Goal: Task Accomplishment & Management: Use online tool/utility

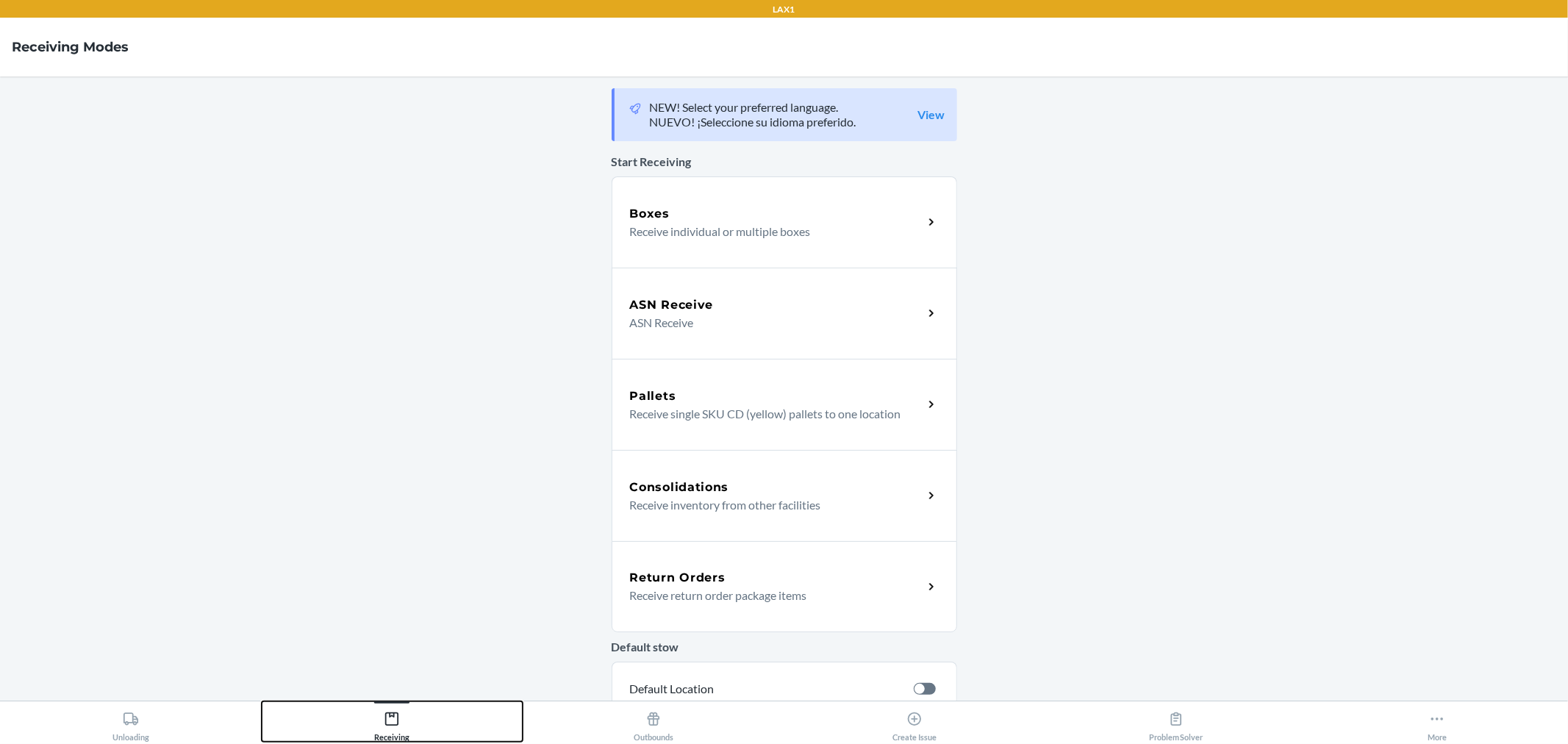
click at [392, 725] on icon at bounding box center [392, 719] width 16 height 16
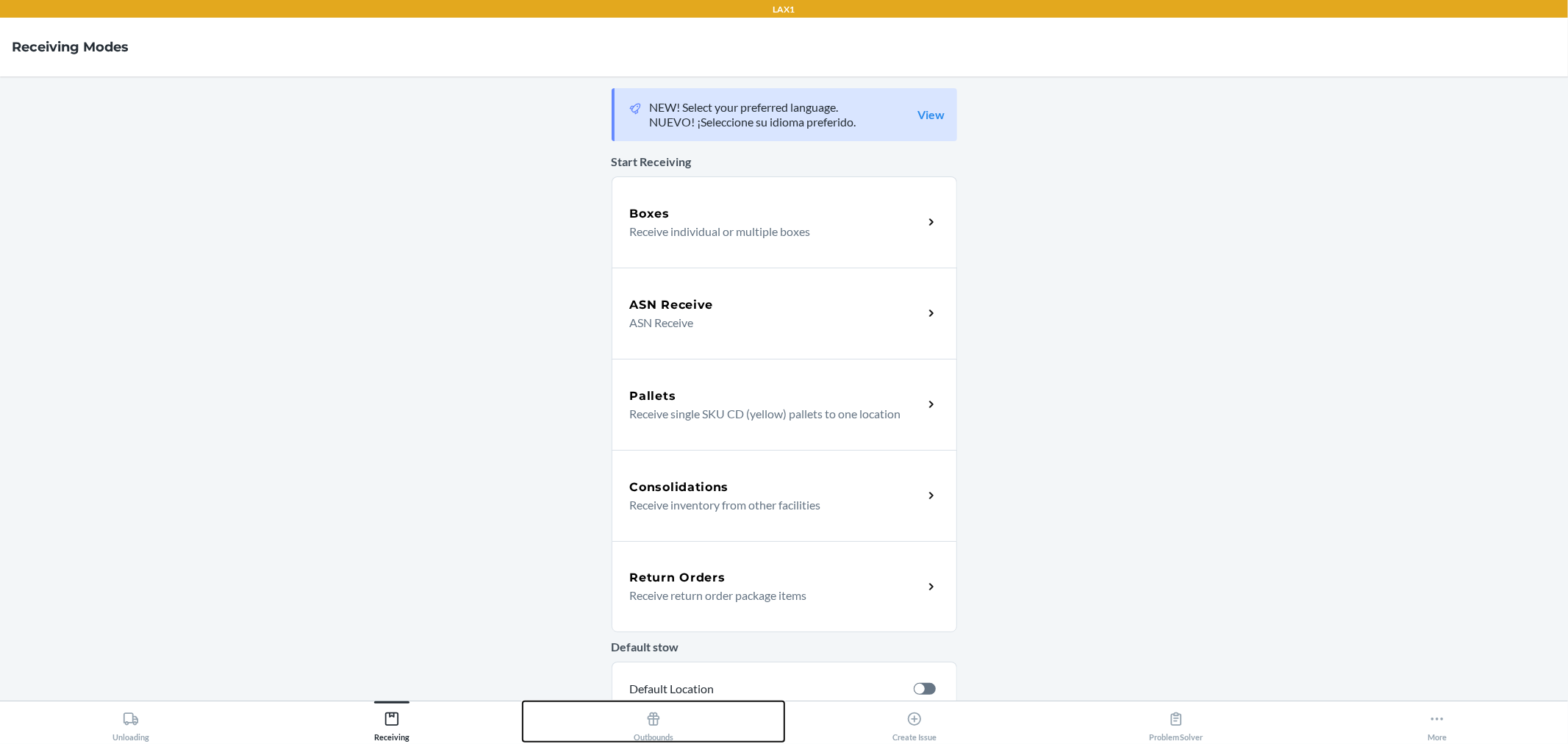
click at [632, 725] on button "Outbounds" at bounding box center [653, 721] width 261 height 41
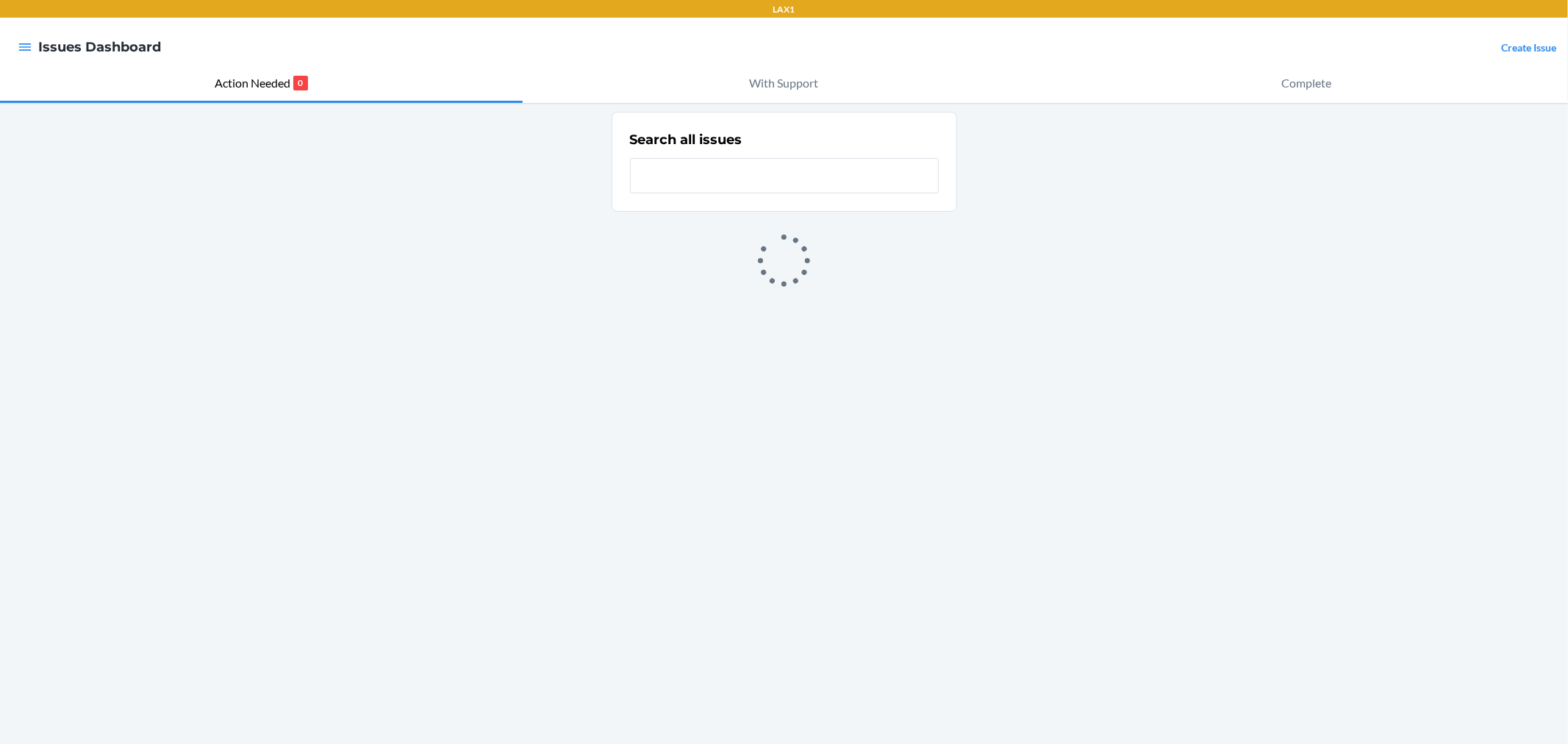
click at [663, 175] on input "text" at bounding box center [784, 175] width 308 height 35
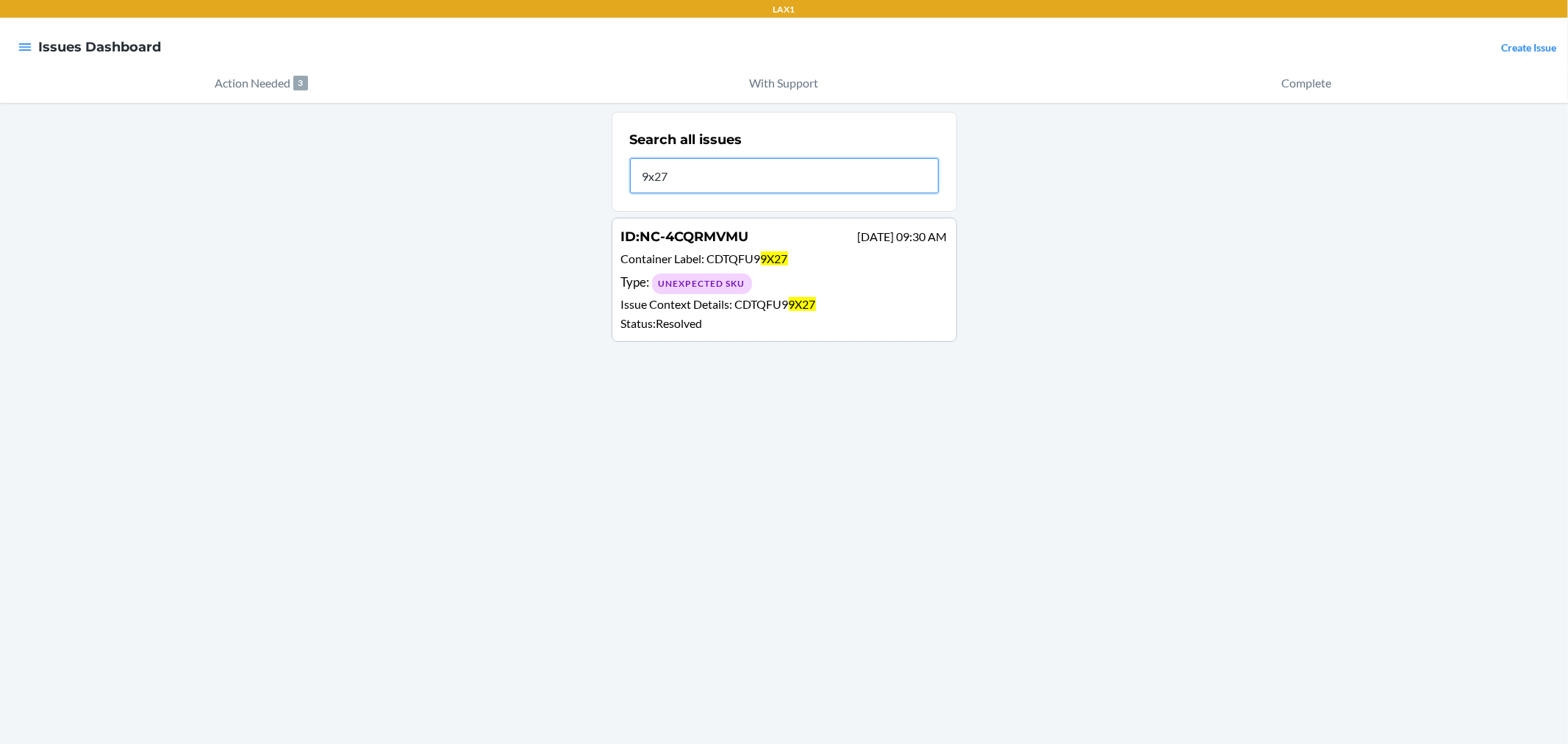
click at [700, 171] on input "9x27" at bounding box center [784, 175] width 308 height 35
type input "mkq"
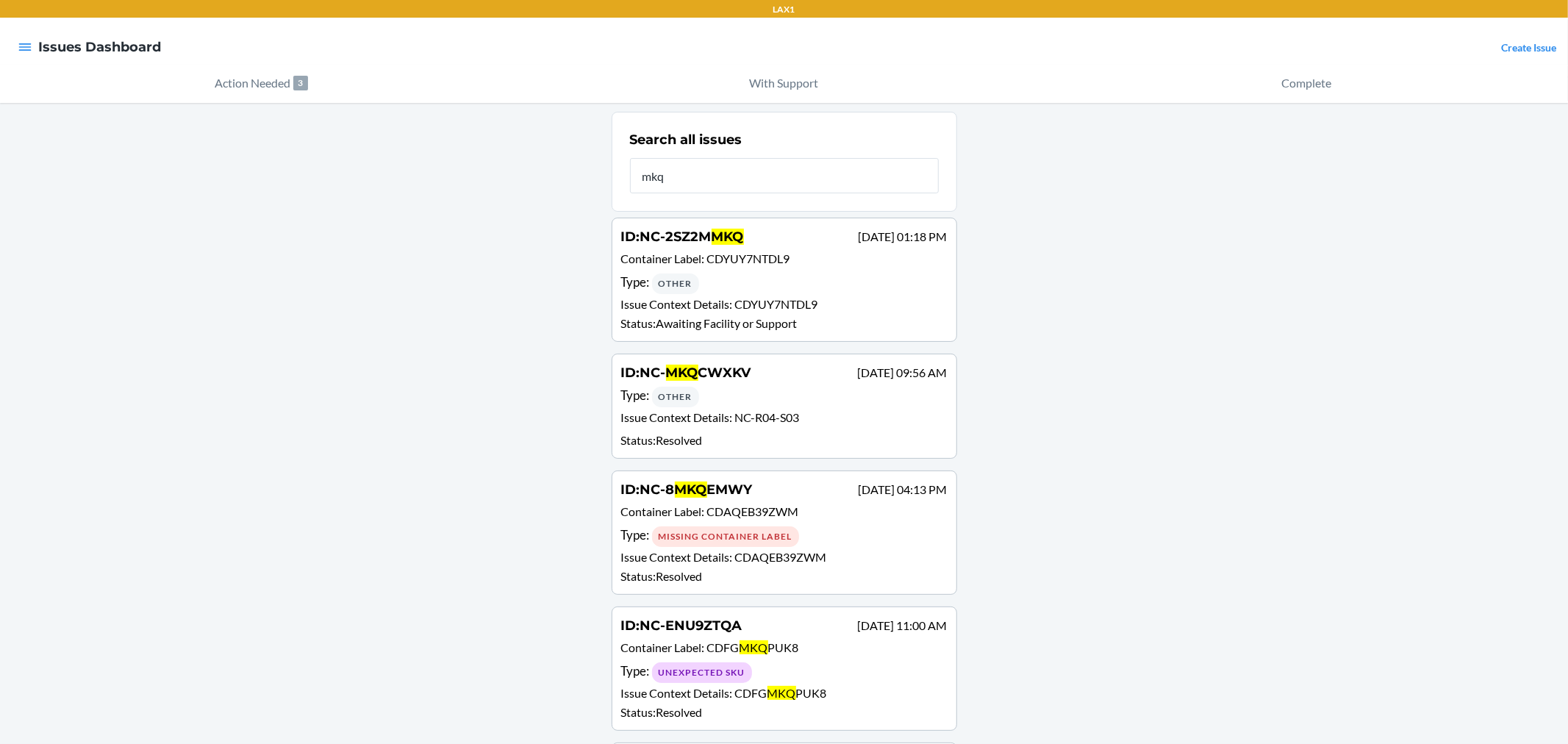
click at [747, 297] on span "CDYUY7NTDL9" at bounding box center [776, 304] width 83 height 14
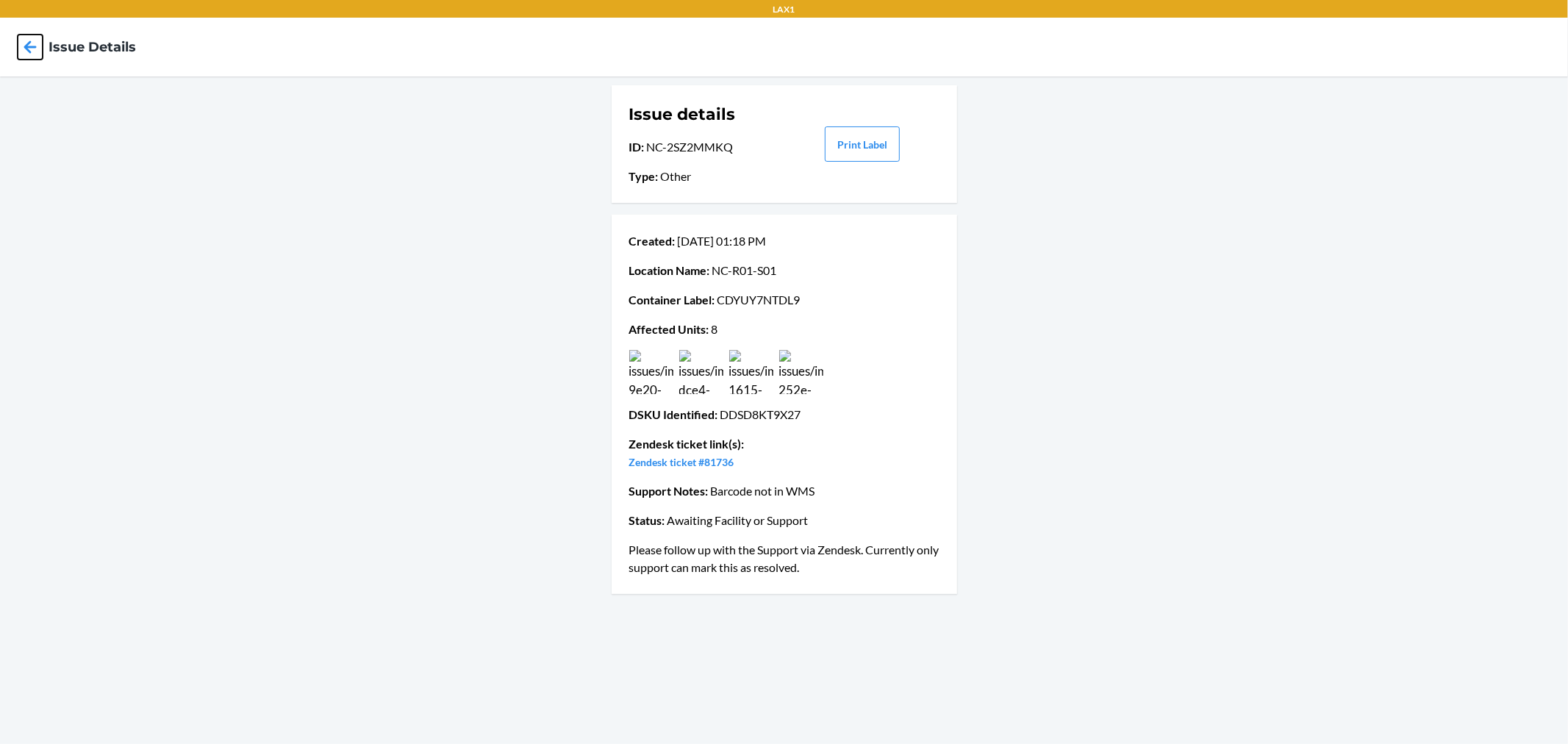
click at [33, 41] on icon at bounding box center [30, 47] width 25 height 25
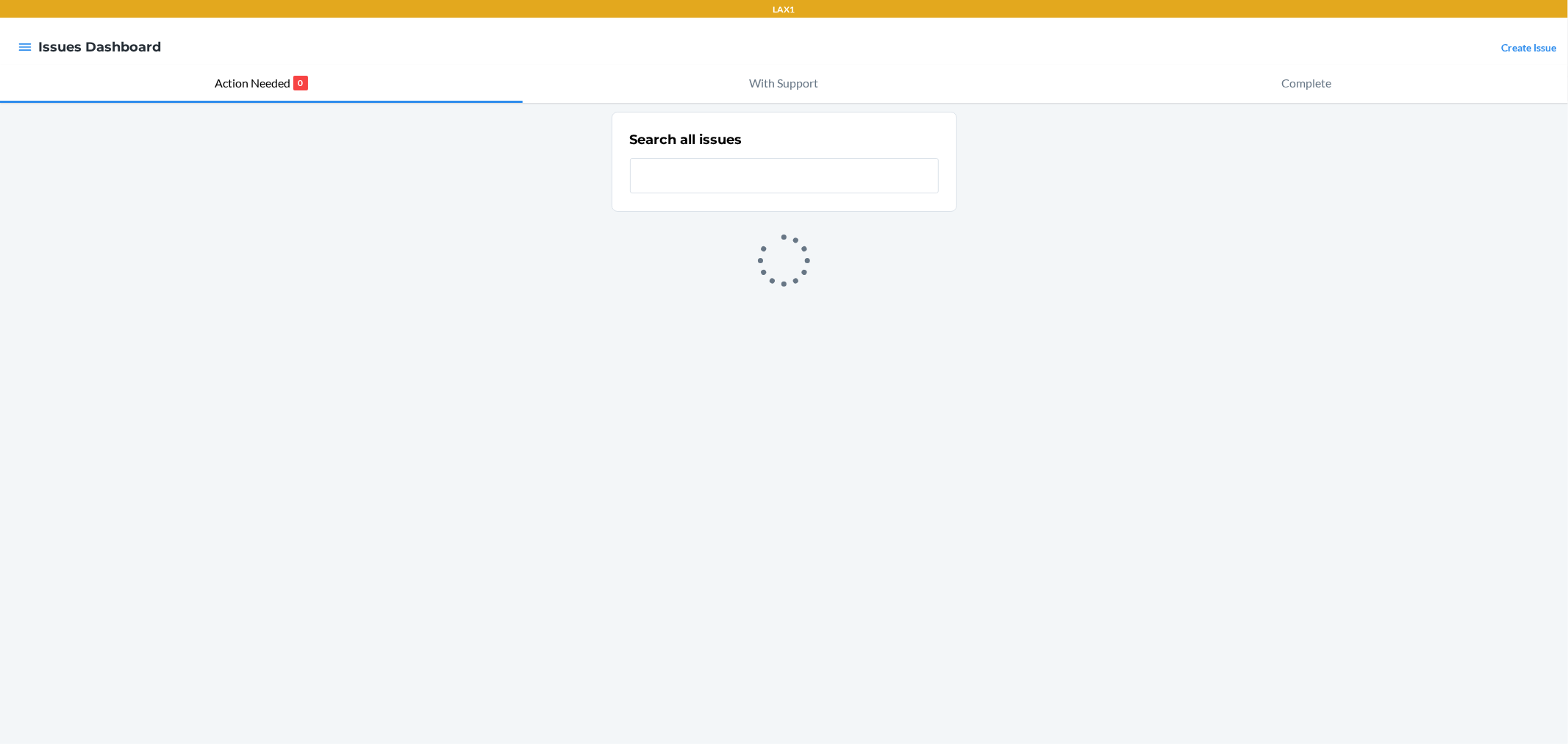
click at [698, 171] on input "text" at bounding box center [784, 175] width 308 height 35
type input "nbl"
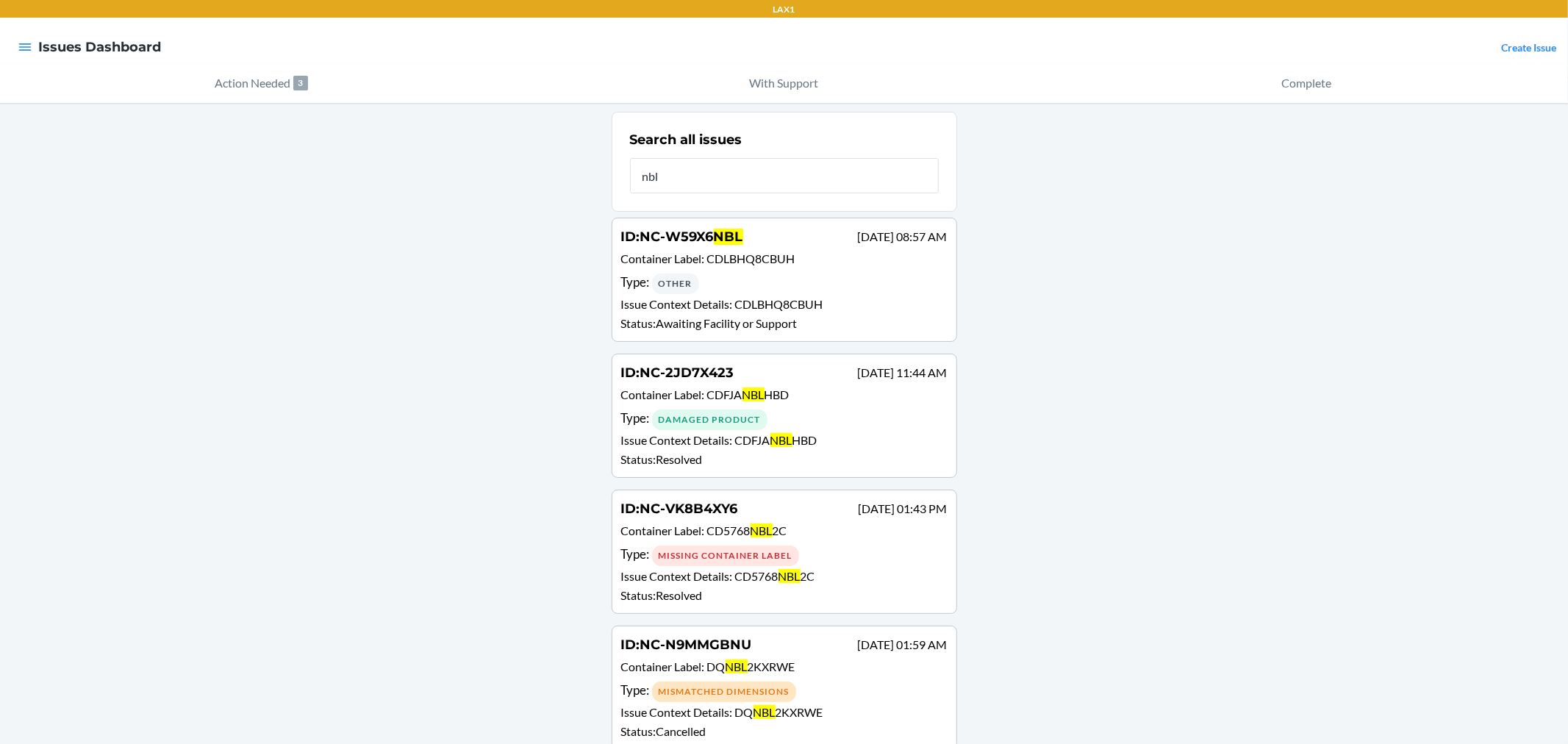
click at [720, 269] on p "Container Label : CDLBHQ8CBUH" at bounding box center [784, 260] width 326 height 21
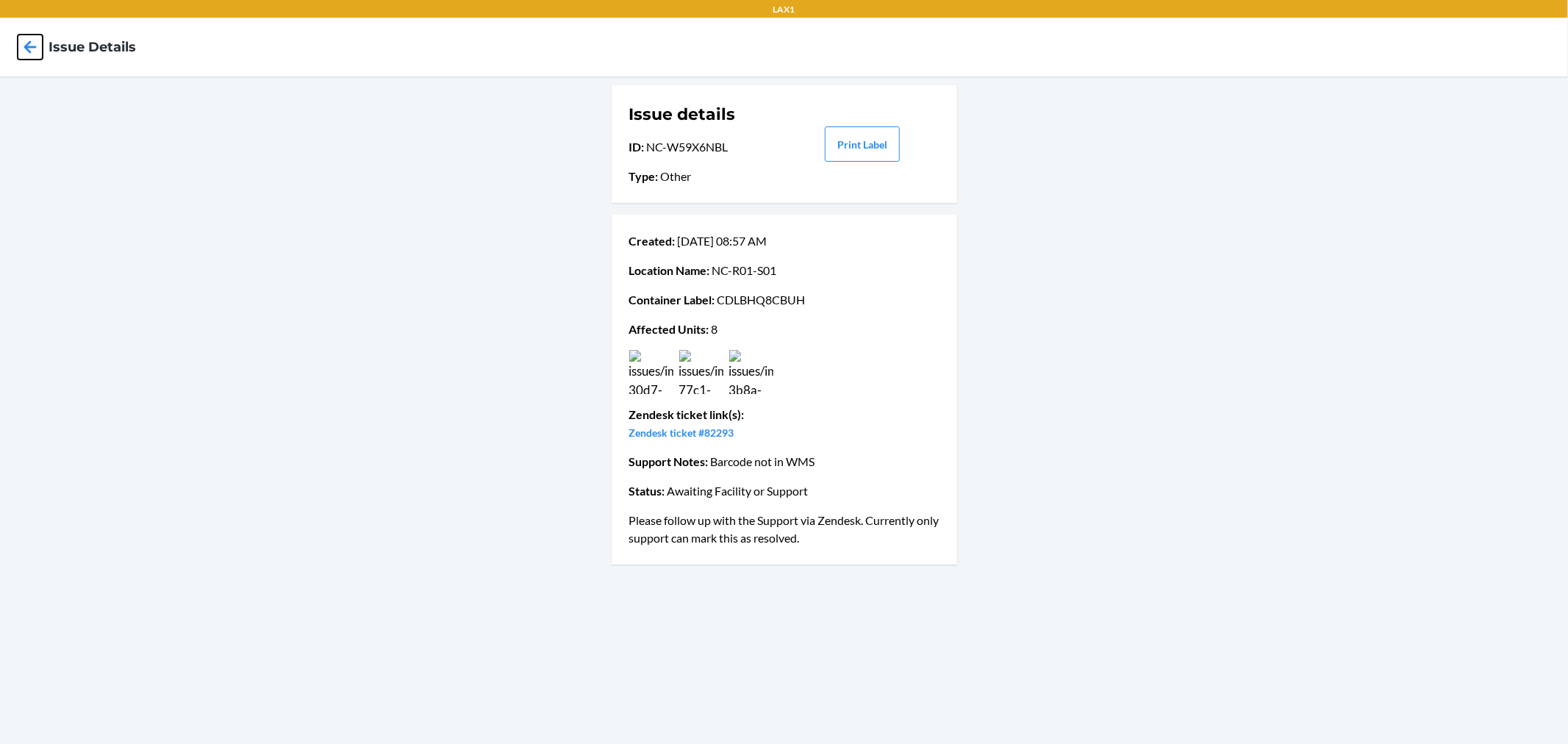
click at [31, 49] on icon at bounding box center [30, 47] width 25 height 25
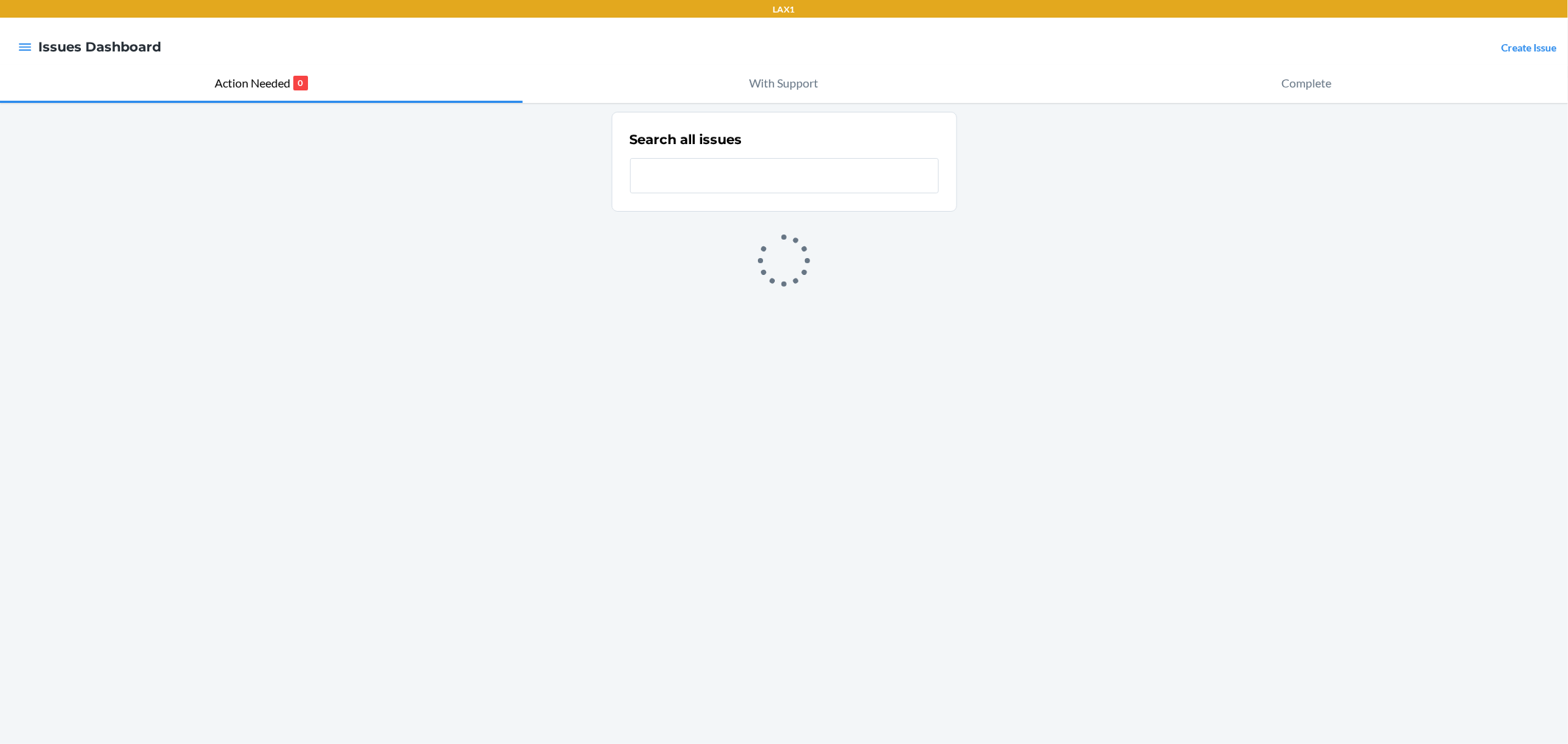
click at [687, 172] on input "text" at bounding box center [784, 175] width 308 height 35
type input "CDRXC95ARX3"
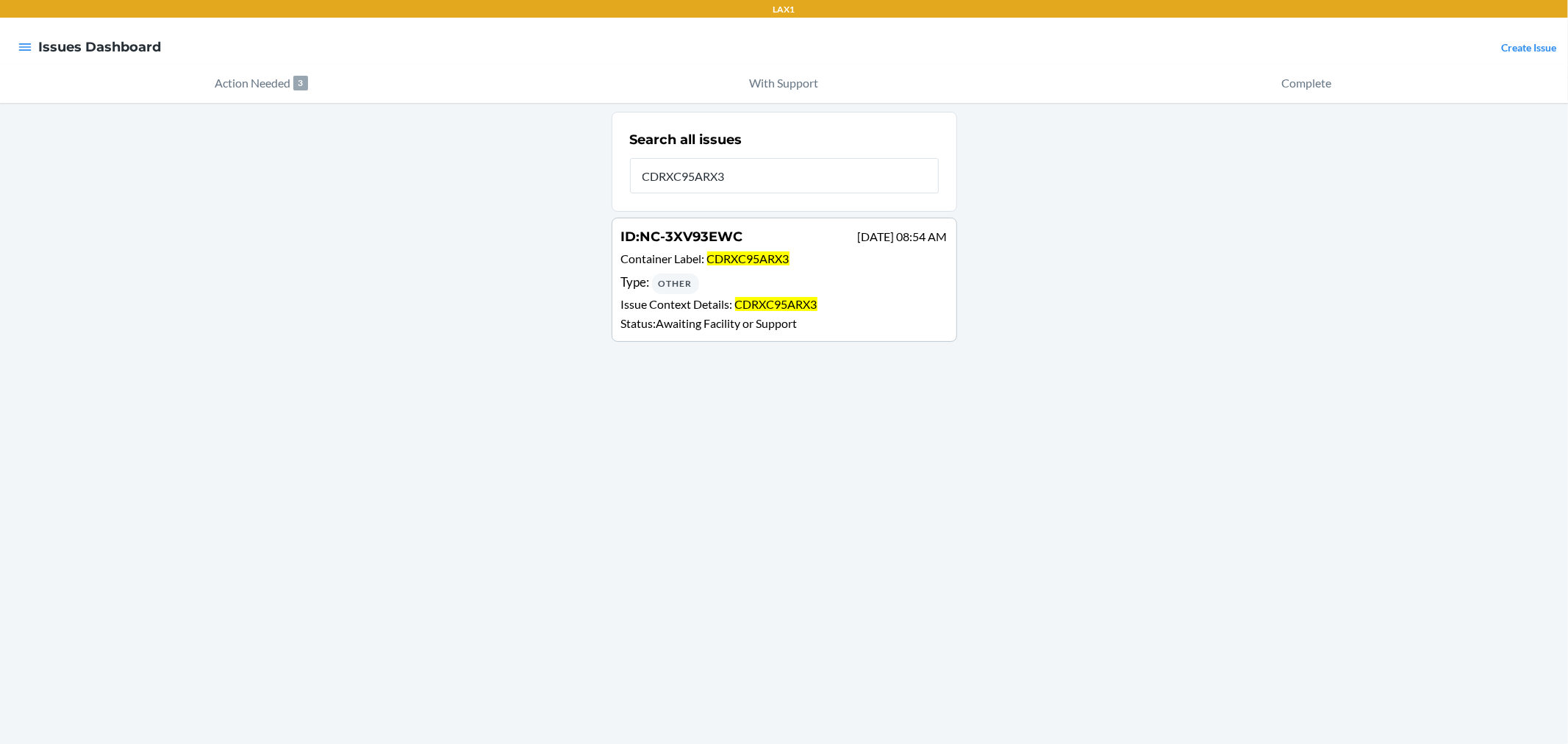
click at [722, 276] on div "Type : Other" at bounding box center [784, 283] width 326 height 21
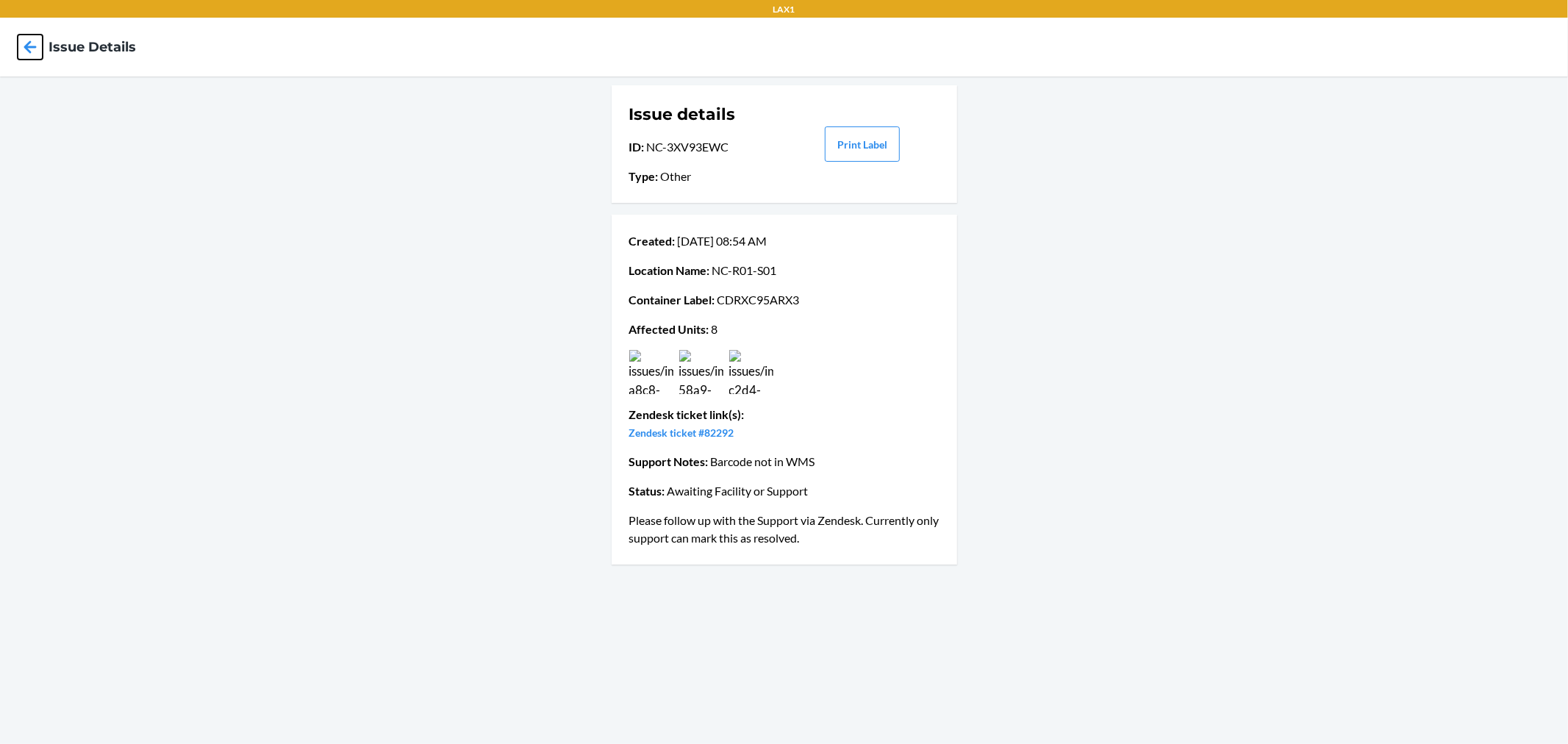
click at [31, 42] on icon at bounding box center [30, 47] width 25 height 25
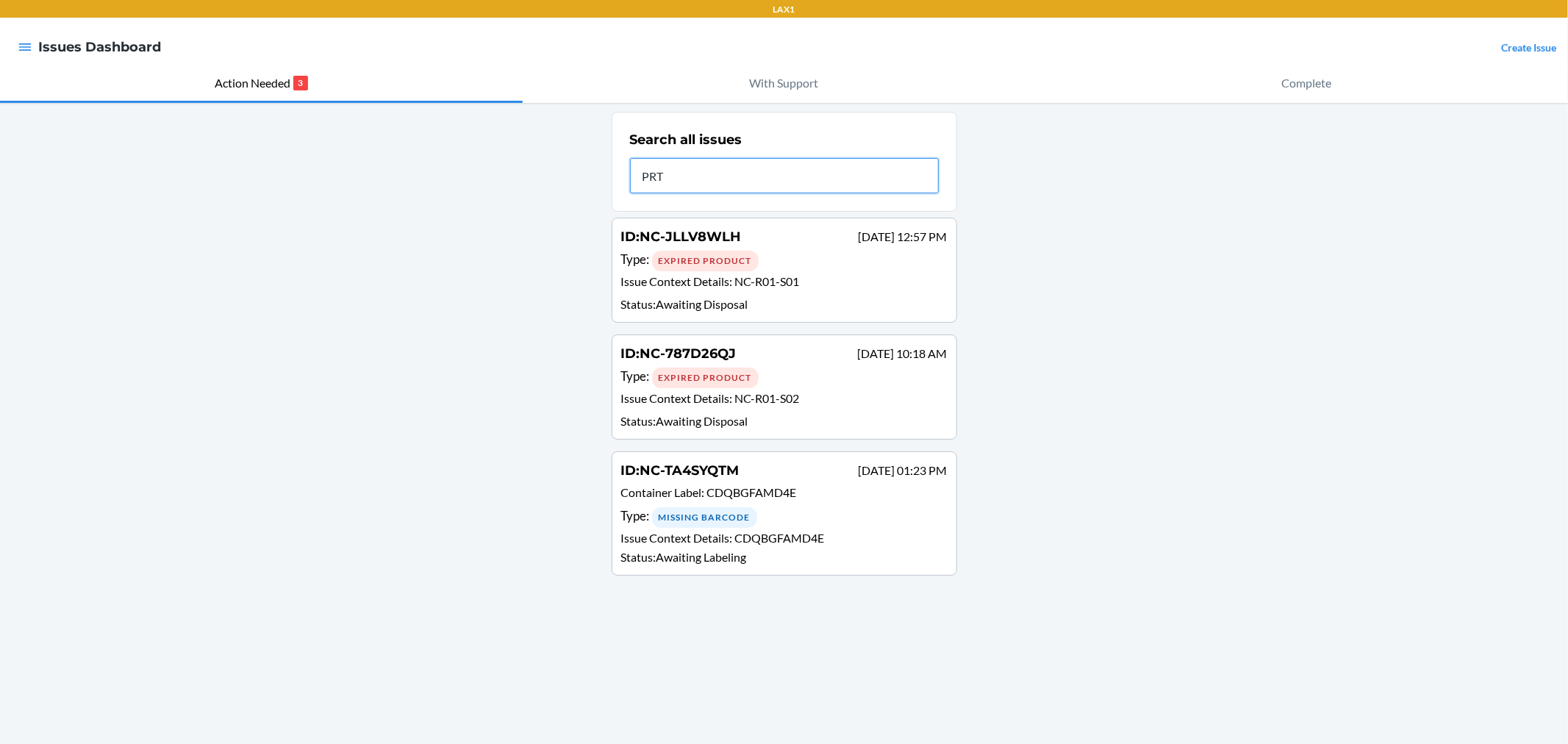
click at [733, 170] on input "PRT" at bounding box center [784, 175] width 308 height 35
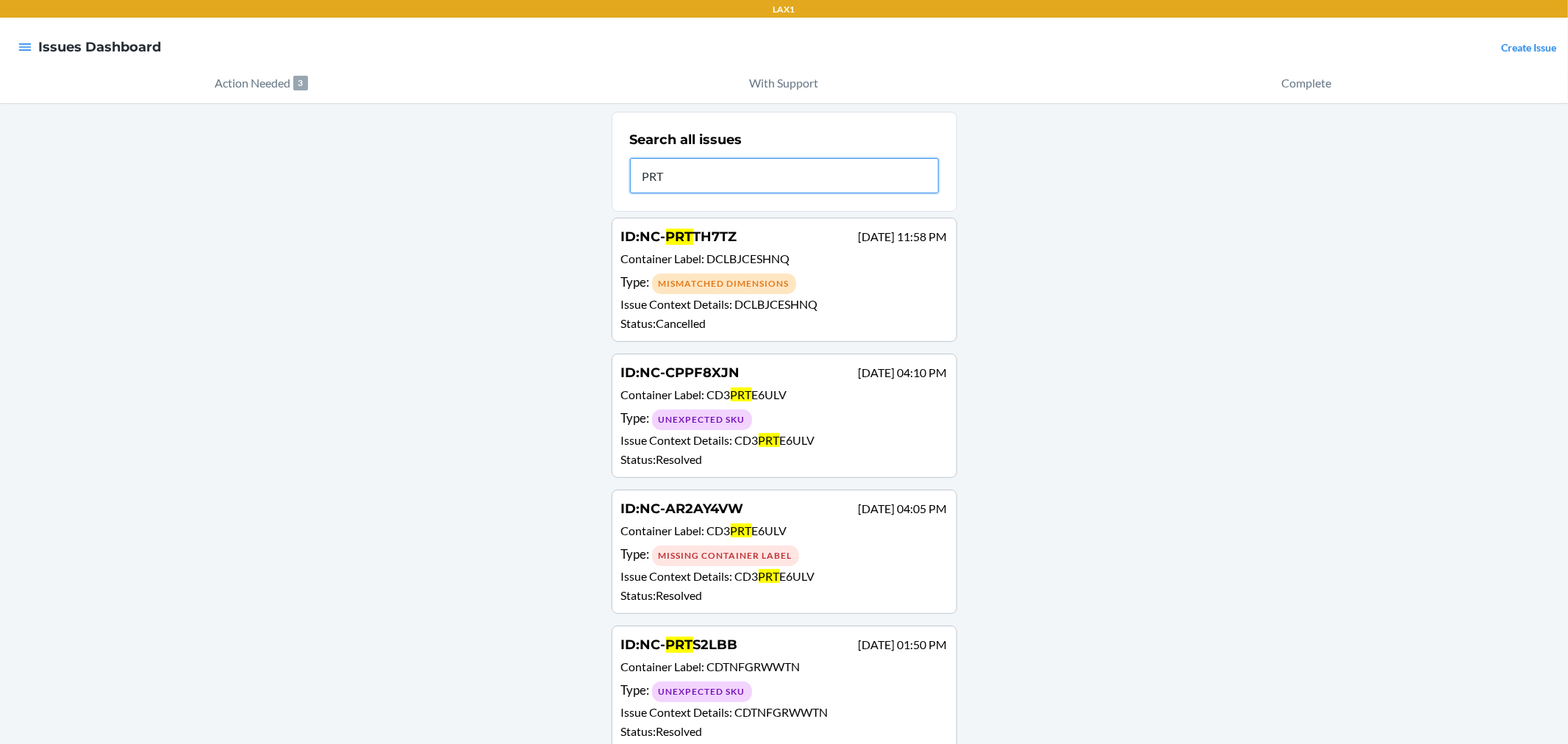
click at [726, 175] on input "PRT" at bounding box center [784, 175] width 308 height 35
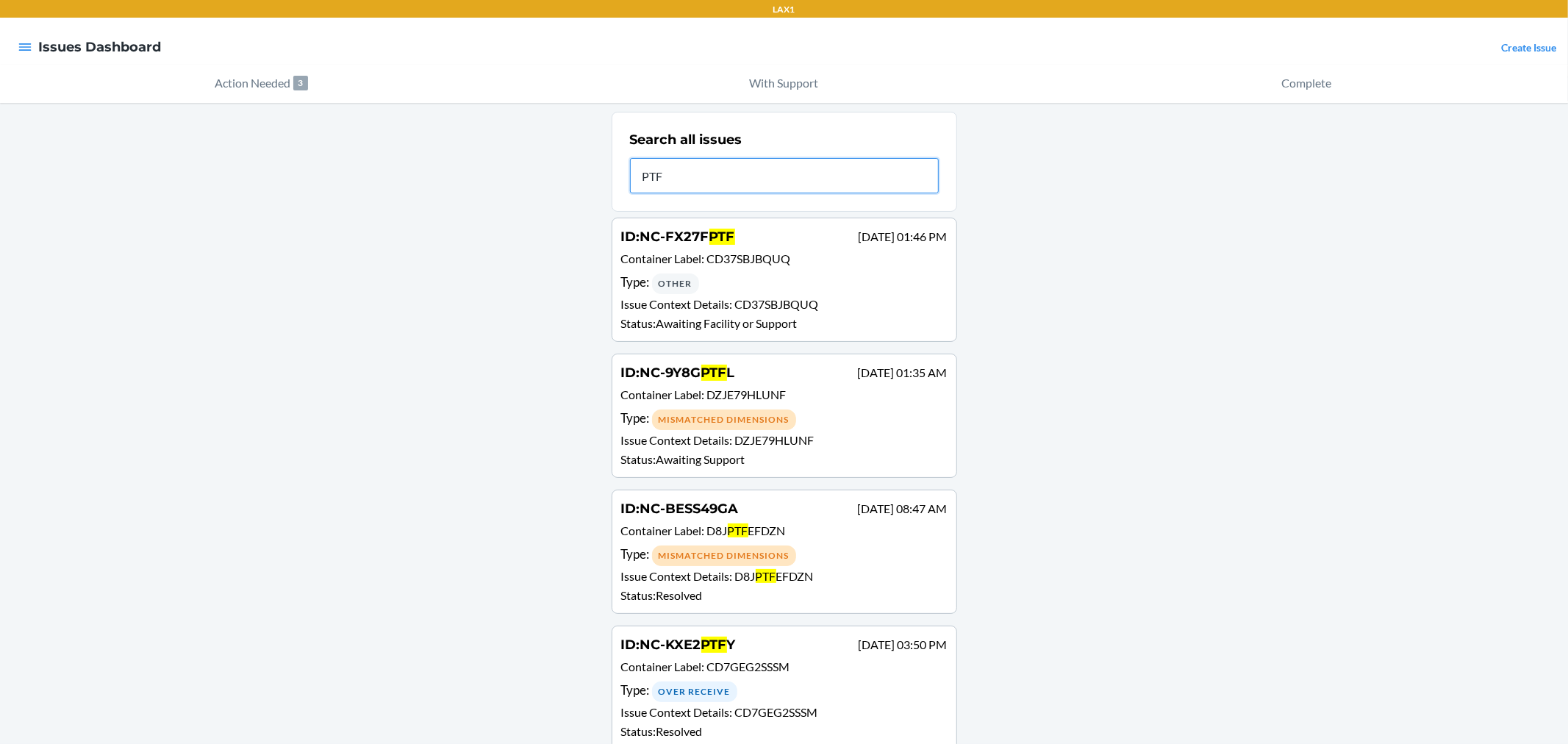
type input "PTF"
click at [727, 268] on p "Container Label : CD37SBJBQUQ" at bounding box center [784, 260] width 326 height 21
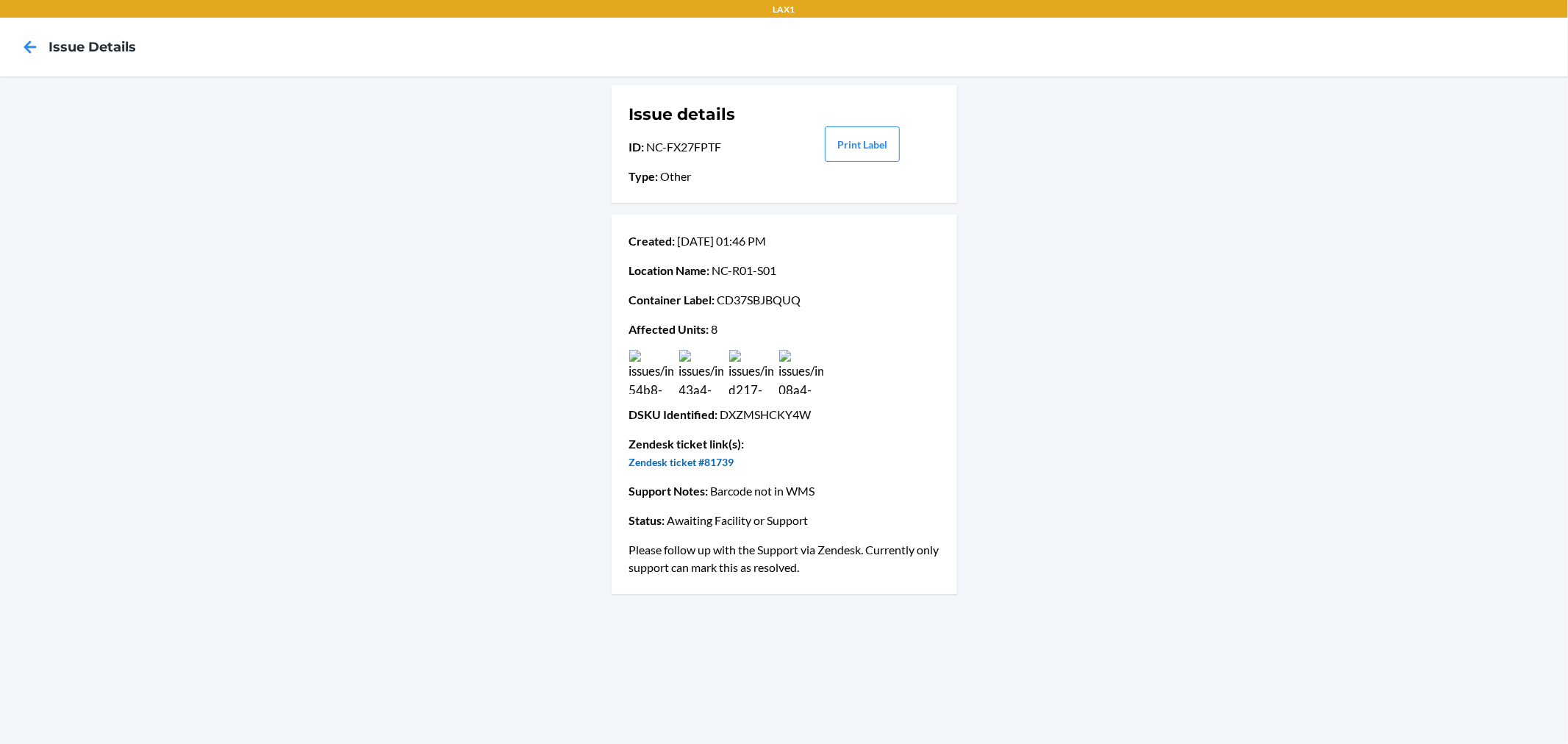
click at [709, 459] on link "Zendesk ticket #81739" at bounding box center [682, 462] width 105 height 13
click at [27, 45] on icon at bounding box center [31, 47] width 13 height 13
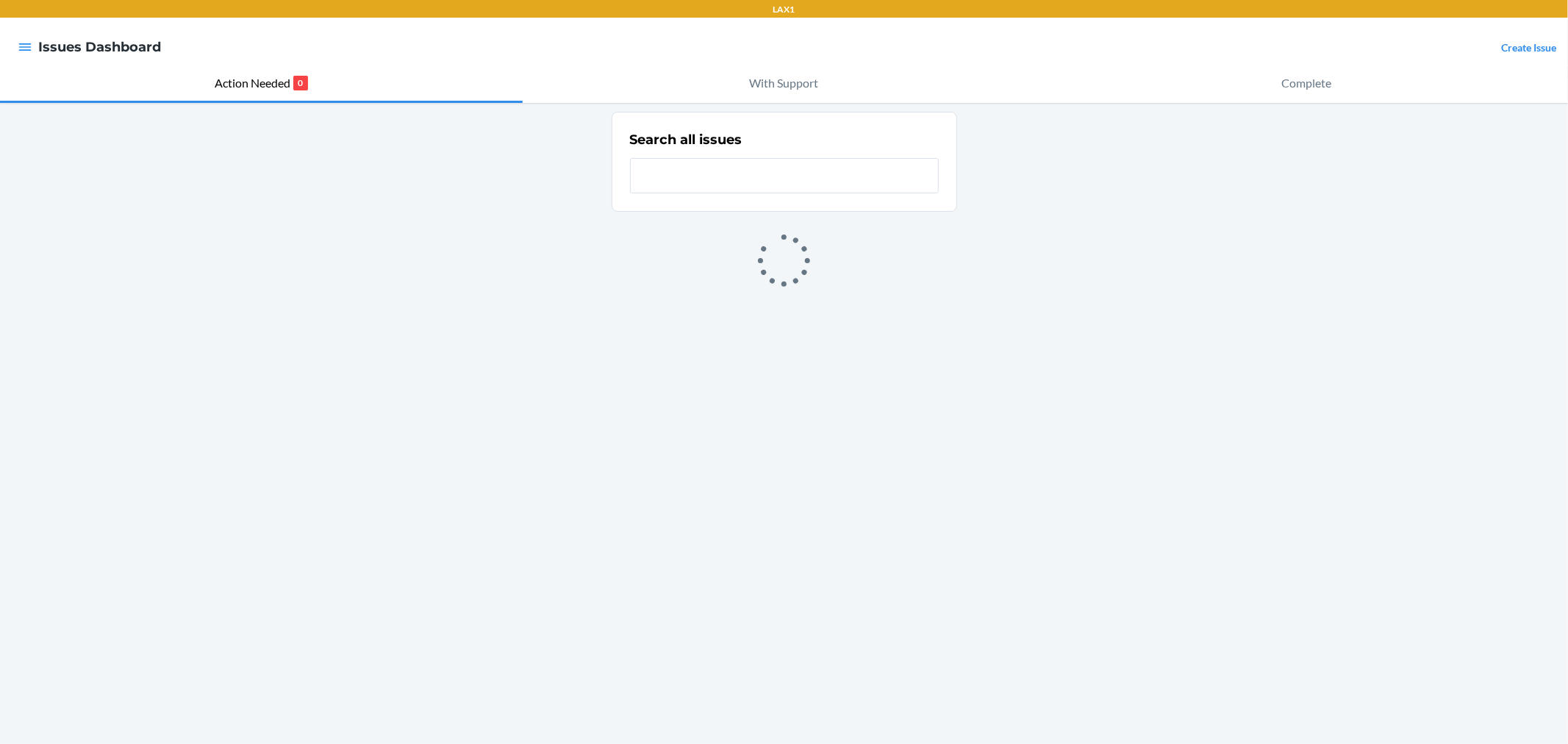
click at [709, 173] on input "text" at bounding box center [784, 175] width 308 height 35
type input "8msp"
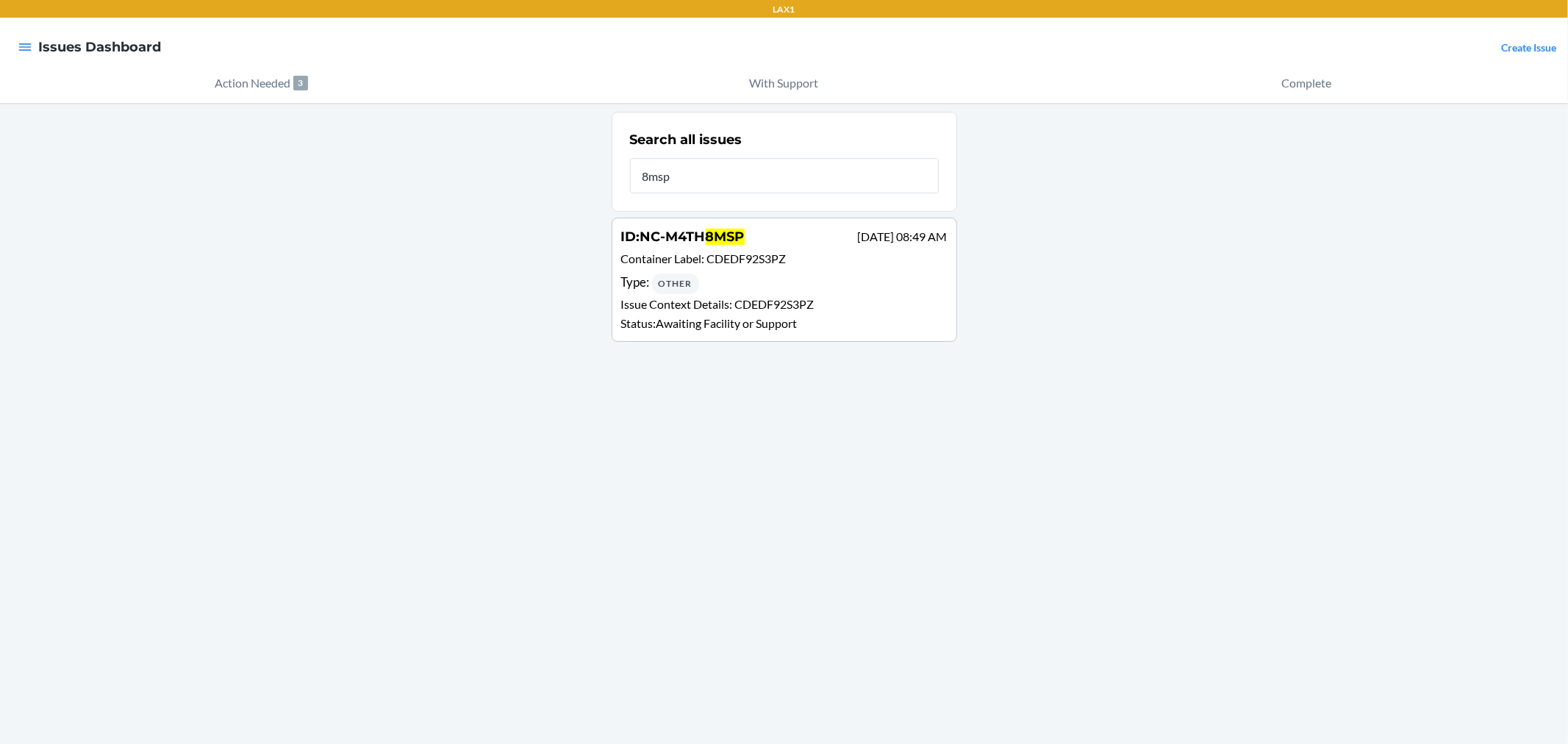
click at [731, 297] on p "Issue Context Details : CDEDF92S3PZ" at bounding box center [784, 304] width 326 height 17
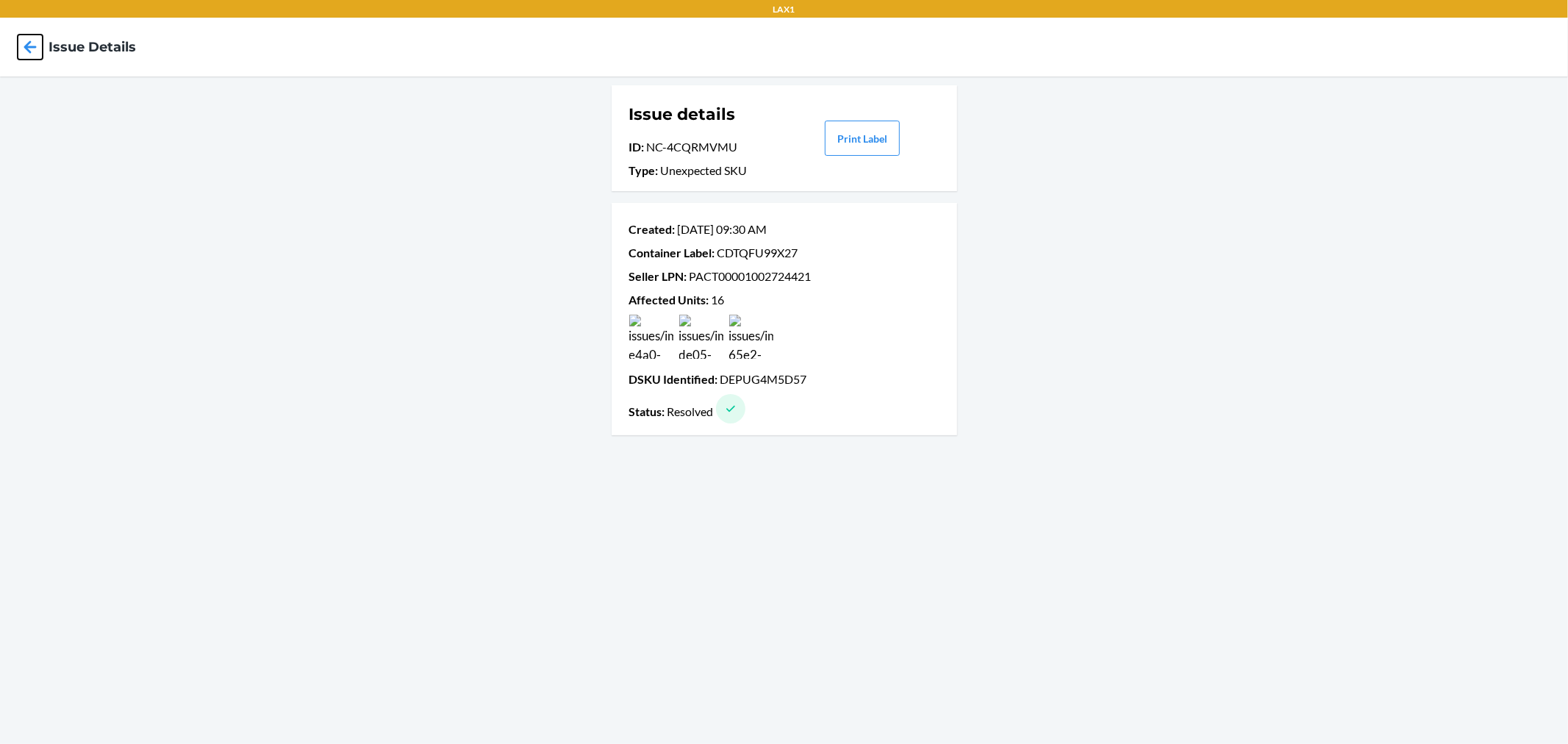
click at [32, 49] on icon at bounding box center [30, 47] width 25 height 25
click at [28, 44] on icon at bounding box center [31, 47] width 13 height 13
click at [720, 170] on p "Type : Unexpected SKU" at bounding box center [706, 170] width 154 height 17
click at [677, 172] on p "Type : Unexpected SKU" at bounding box center [706, 170] width 154 height 17
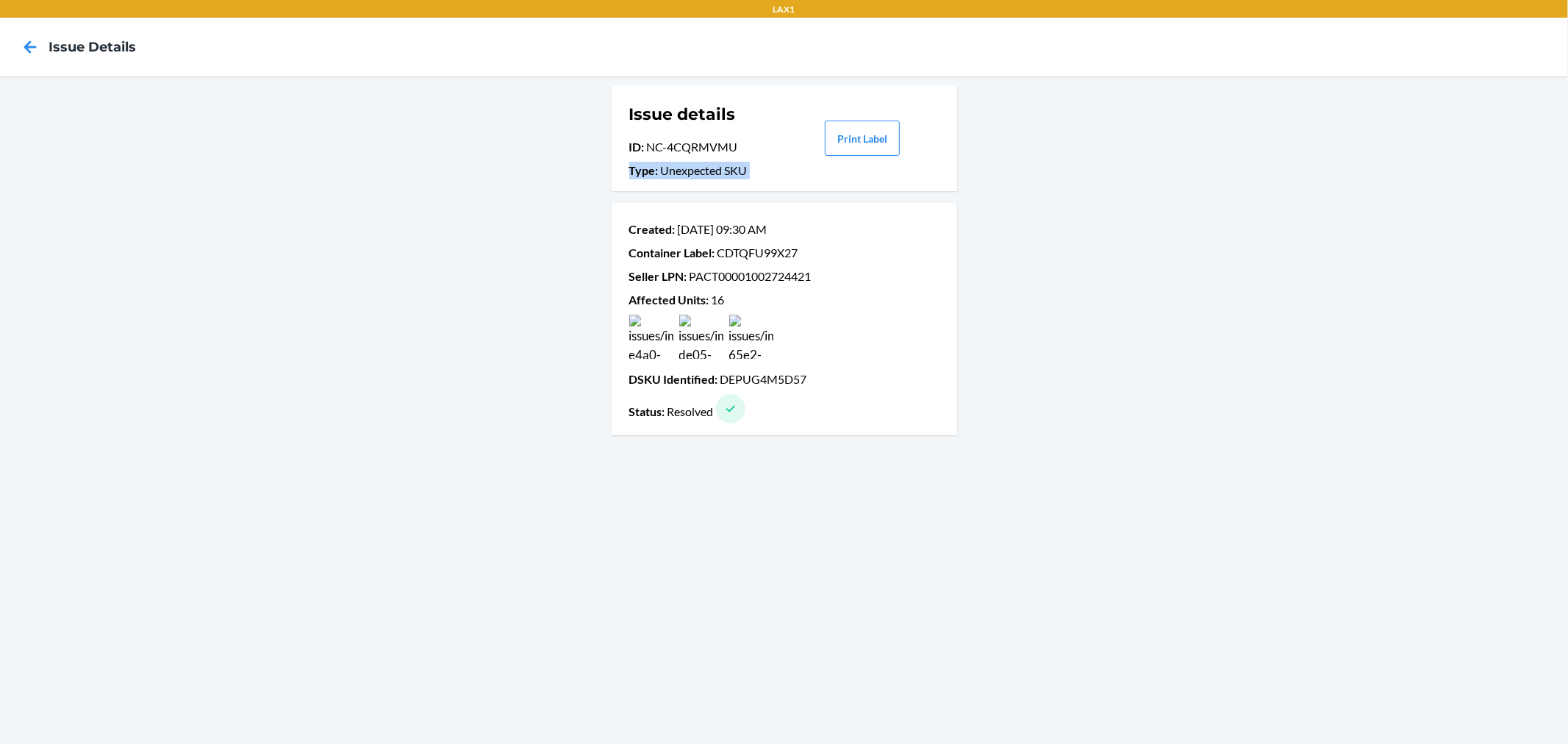
click at [677, 172] on p "Type : Unexpected SKU" at bounding box center [706, 170] width 154 height 17
click at [733, 248] on p "Container Label : CDTQFU99X27" at bounding box center [784, 253] width 310 height 17
click at [32, 48] on icon at bounding box center [30, 47] width 25 height 25
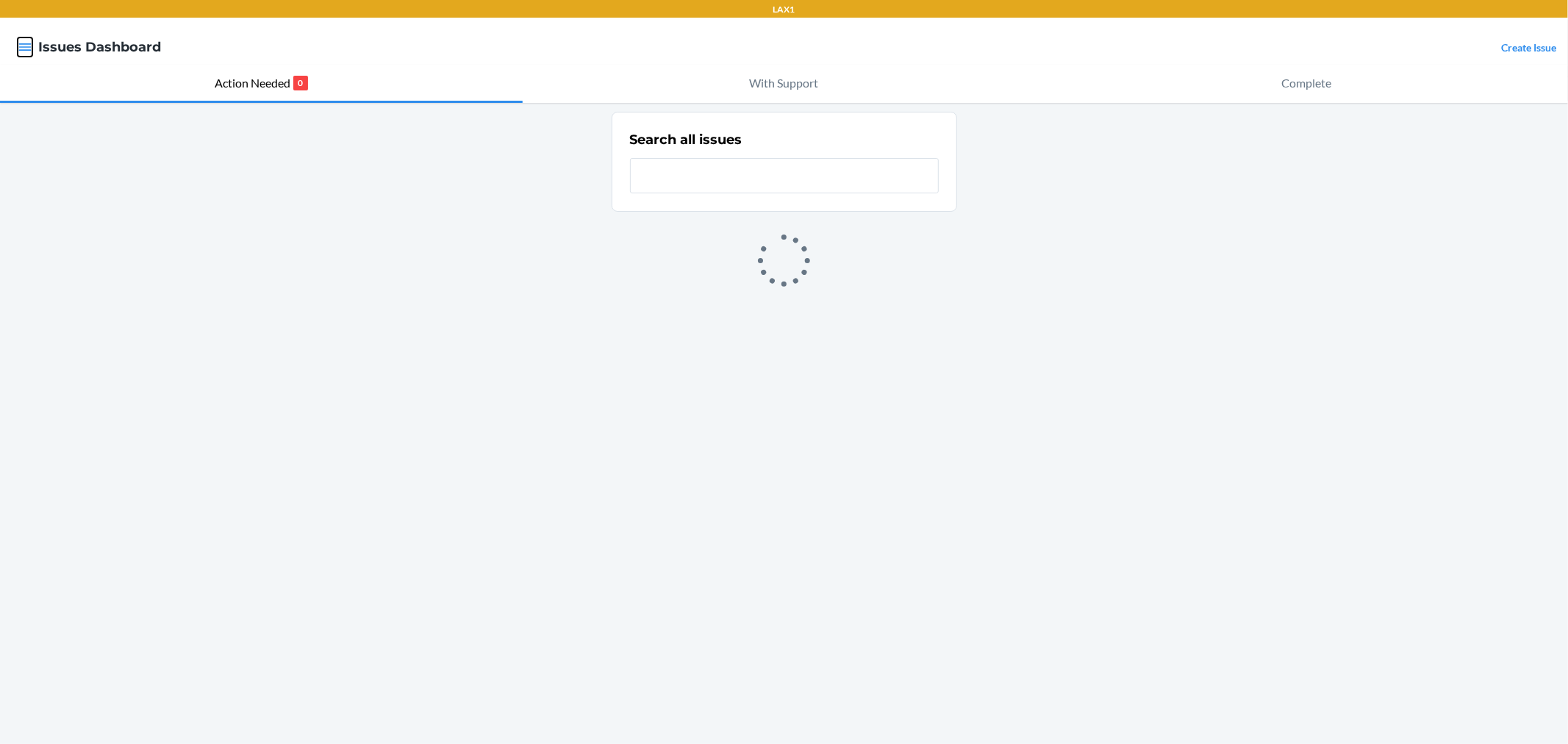
click at [20, 40] on icon "button" at bounding box center [24, 47] width 15 height 15
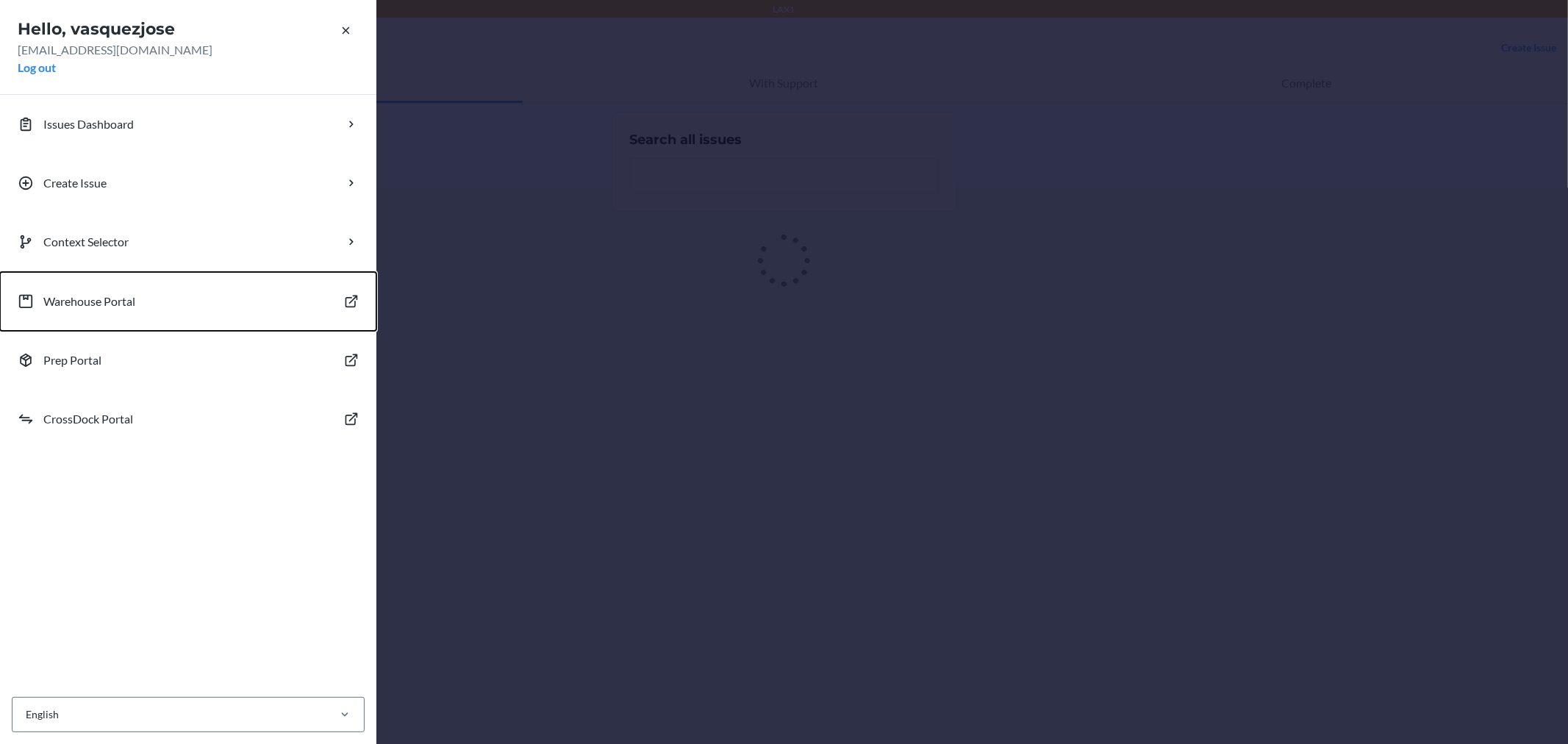
click at [100, 311] on button "Warehouse Portal" at bounding box center [188, 301] width 376 height 59
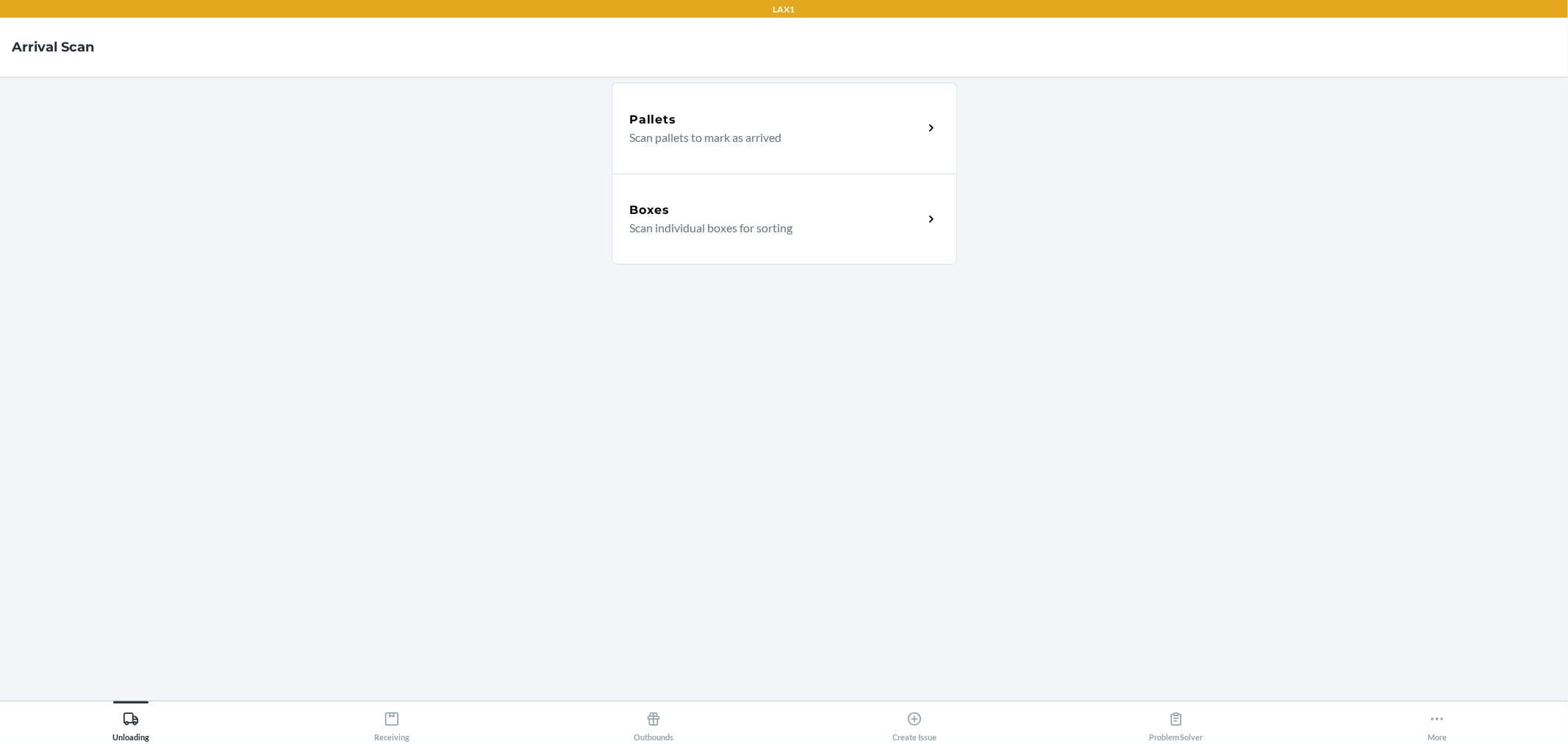
click at [709, 130] on p "Scan pallets to mark as arrived" at bounding box center [771, 137] width 282 height 17
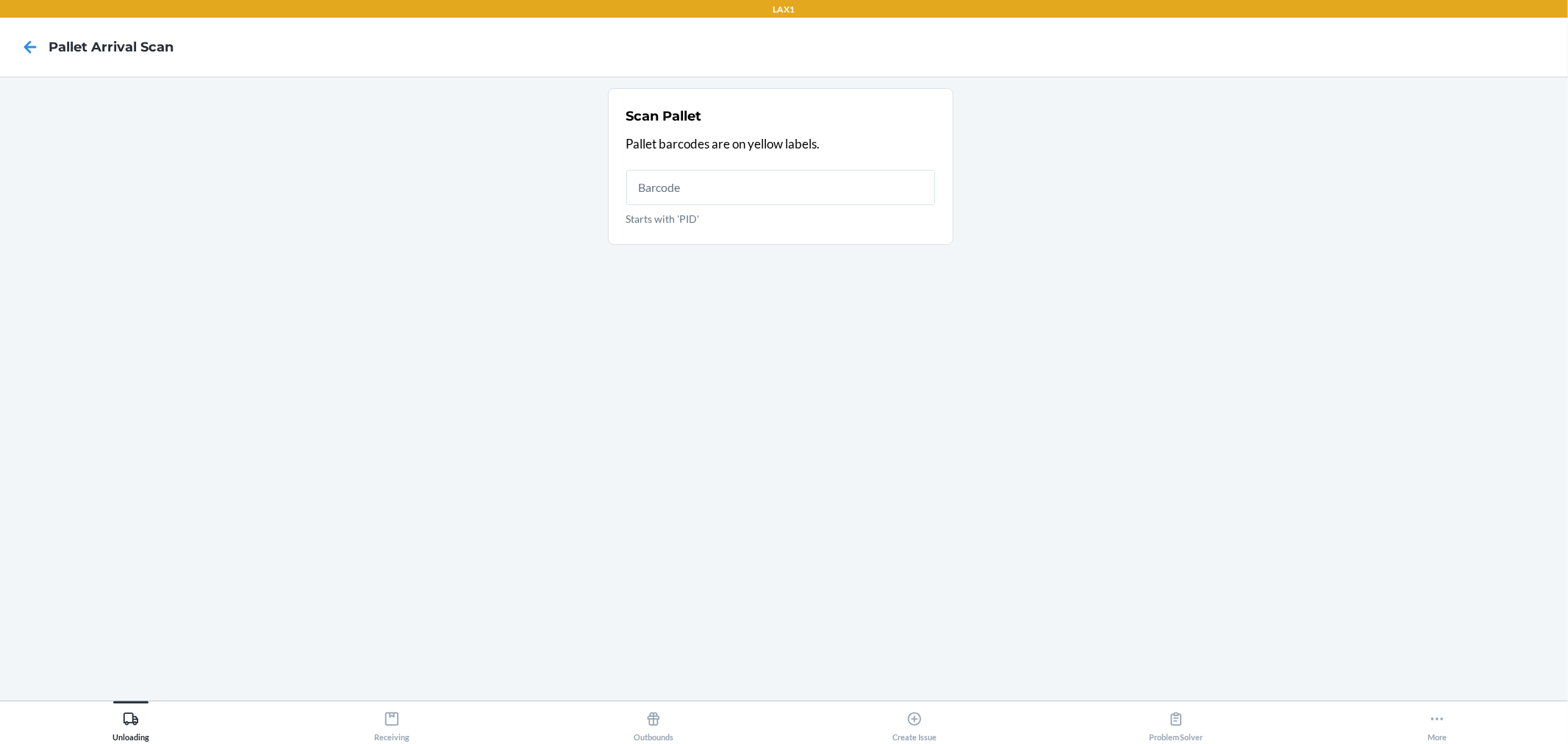
drag, startPoint x: 11, startPoint y: 44, endPoint x: 25, endPoint y: 44, distance: 14.0
click at [23, 44] on div at bounding box center [30, 47] width 37 height 37
click at [26, 44] on icon at bounding box center [30, 47] width 25 height 25
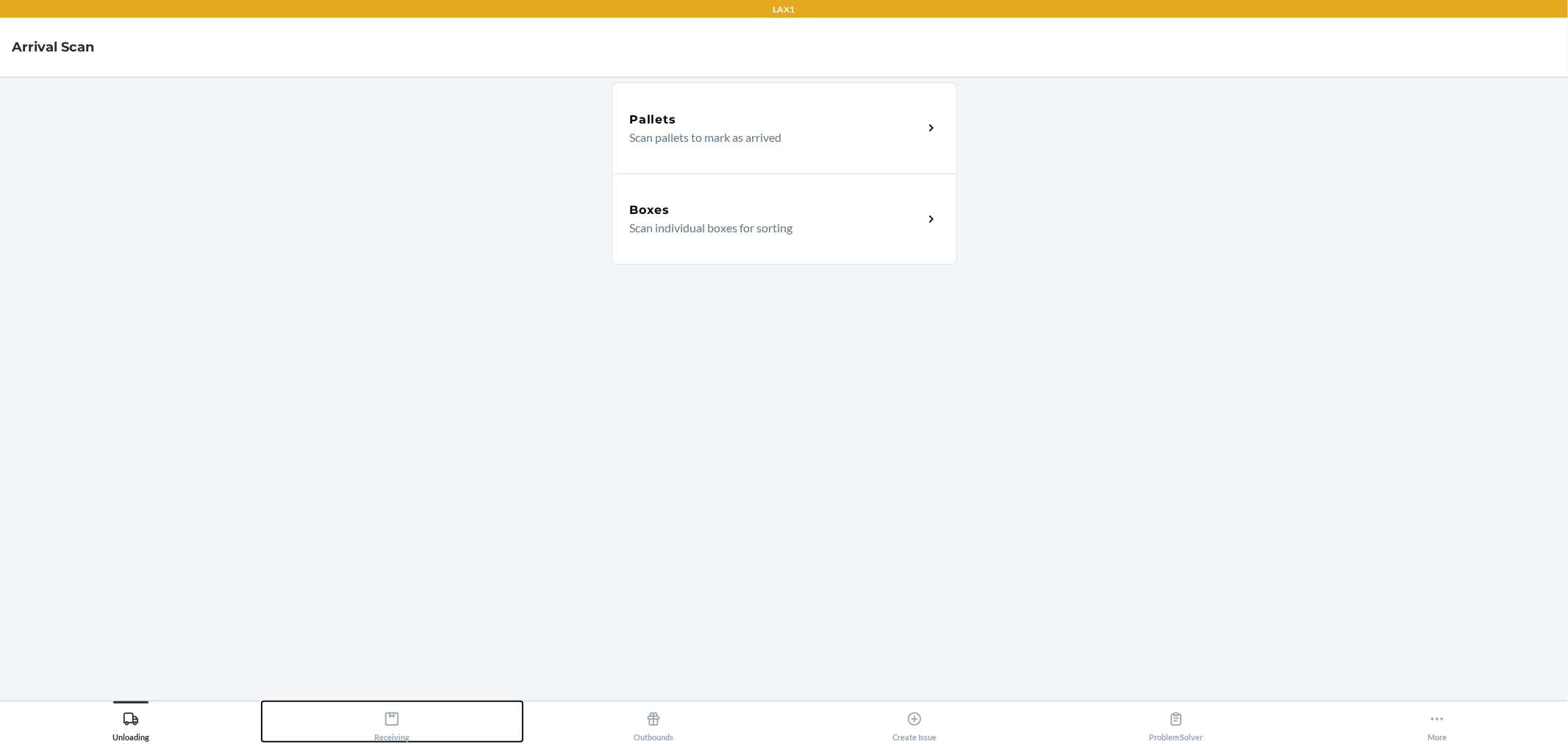
click at [404, 731] on div "Receiving" at bounding box center [392, 723] width 35 height 37
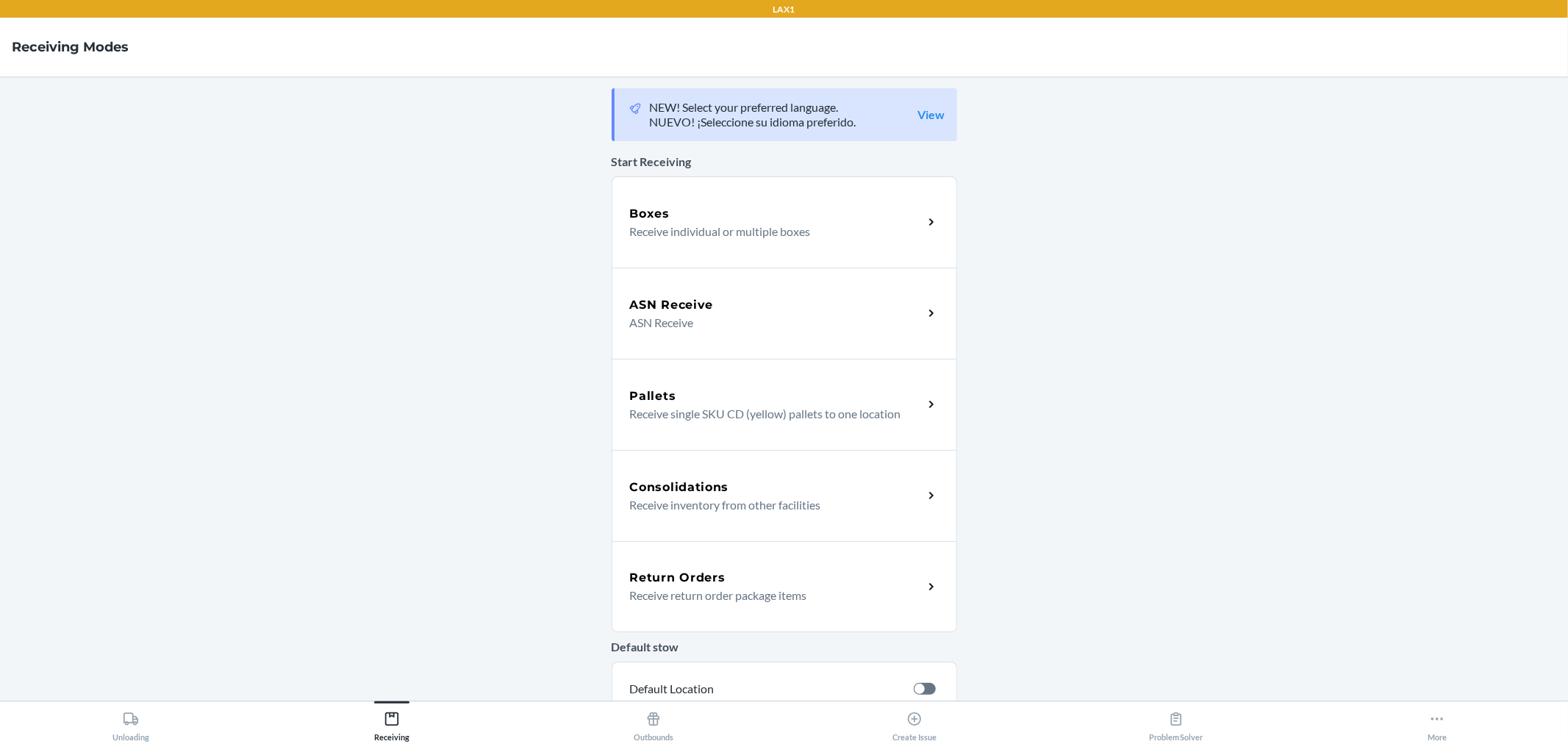
click at [793, 228] on p "Receive individual or multiple boxes" at bounding box center [771, 232] width 282 height 17
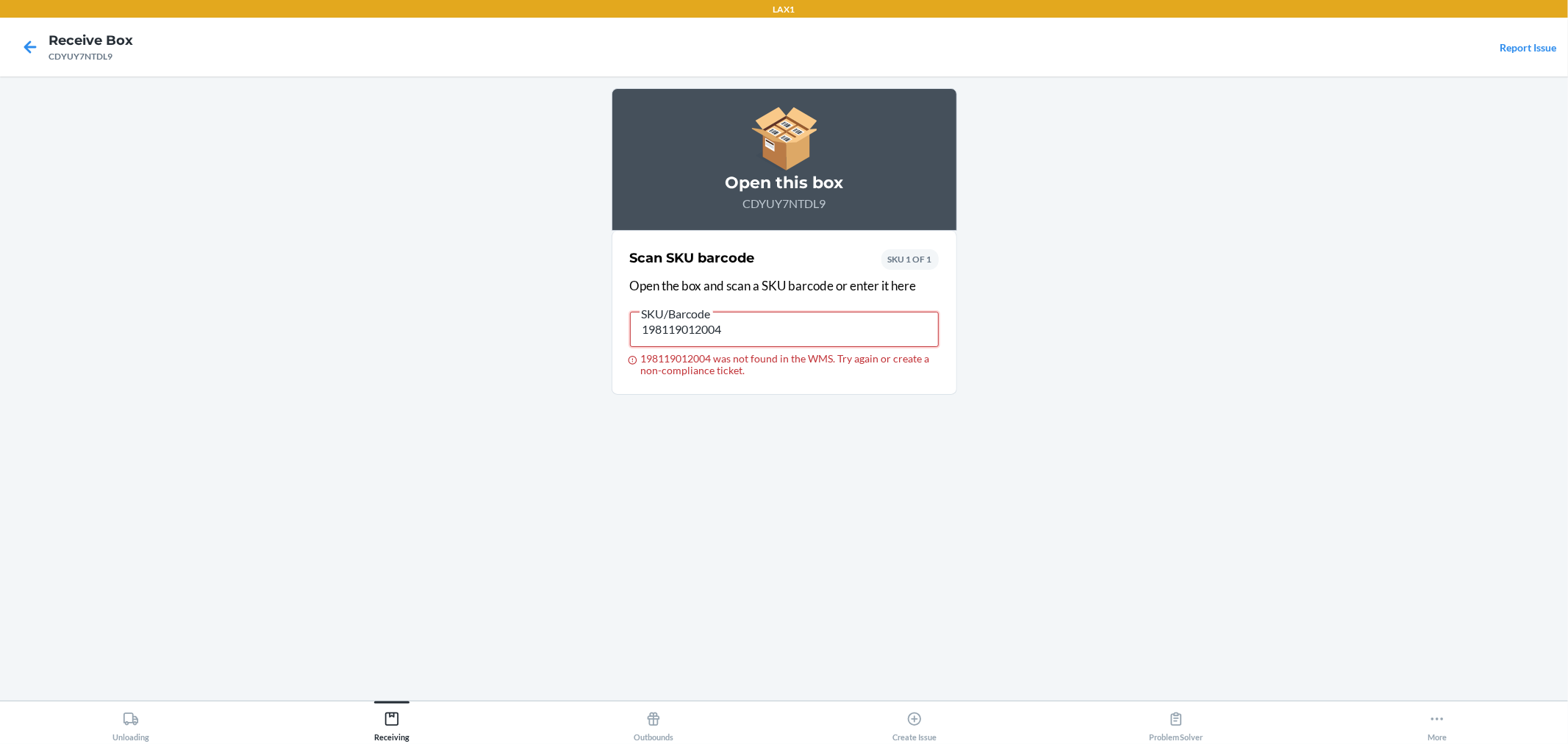
click at [737, 334] on input "198119012004" at bounding box center [784, 329] width 308 height 35
type input "DDSD8KT9X27"
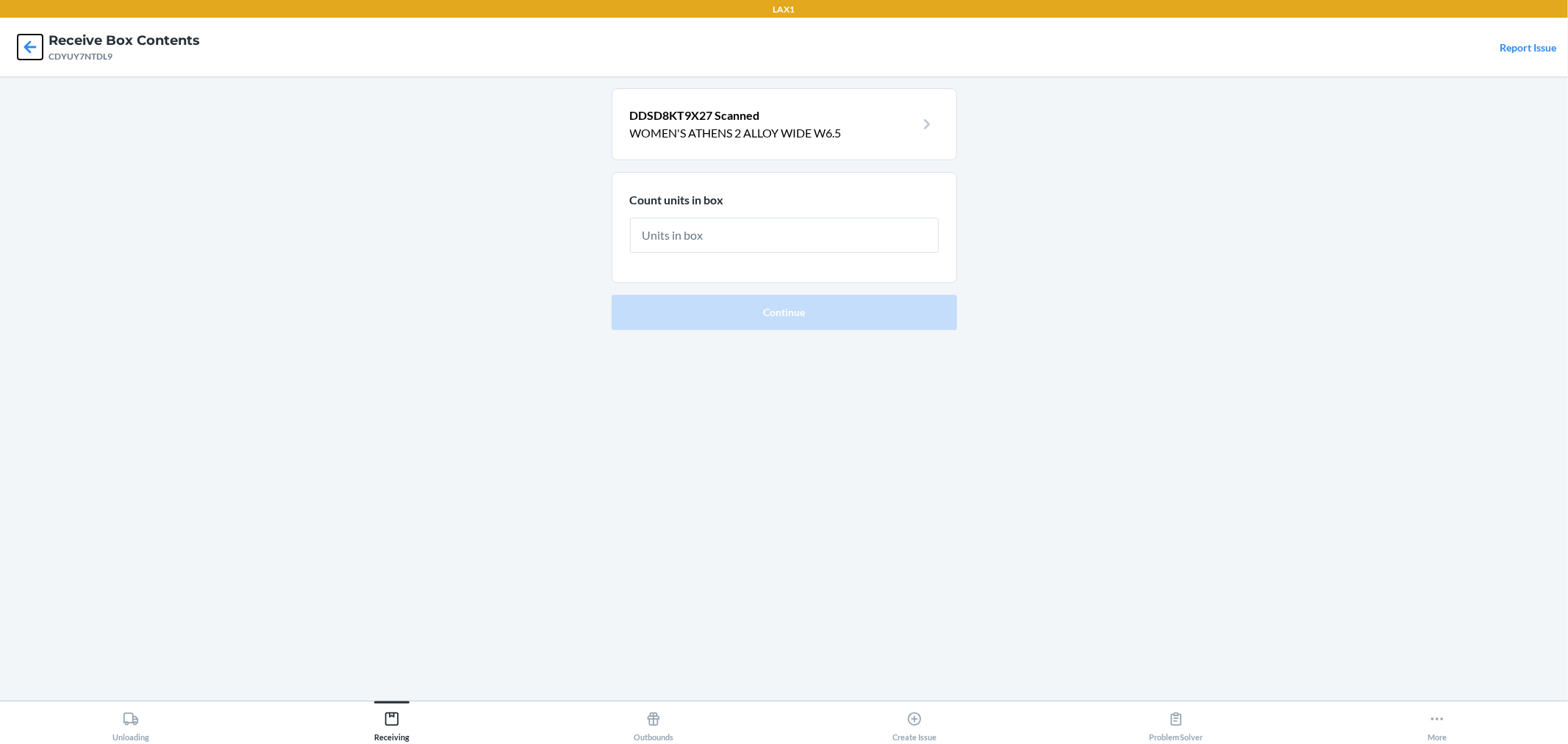
click at [41, 41] on icon at bounding box center [30, 47] width 25 height 25
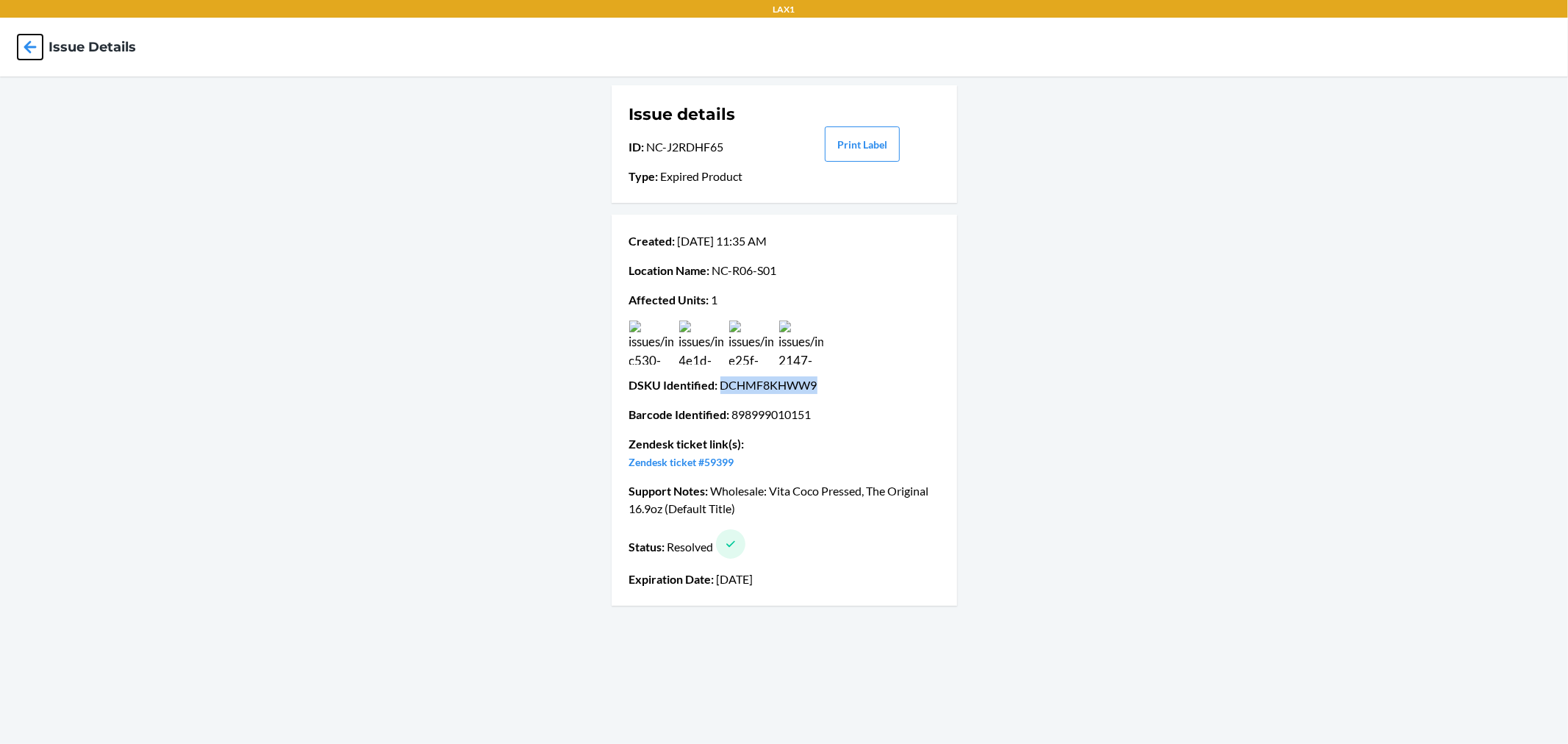
click at [29, 49] on icon at bounding box center [30, 47] width 25 height 25
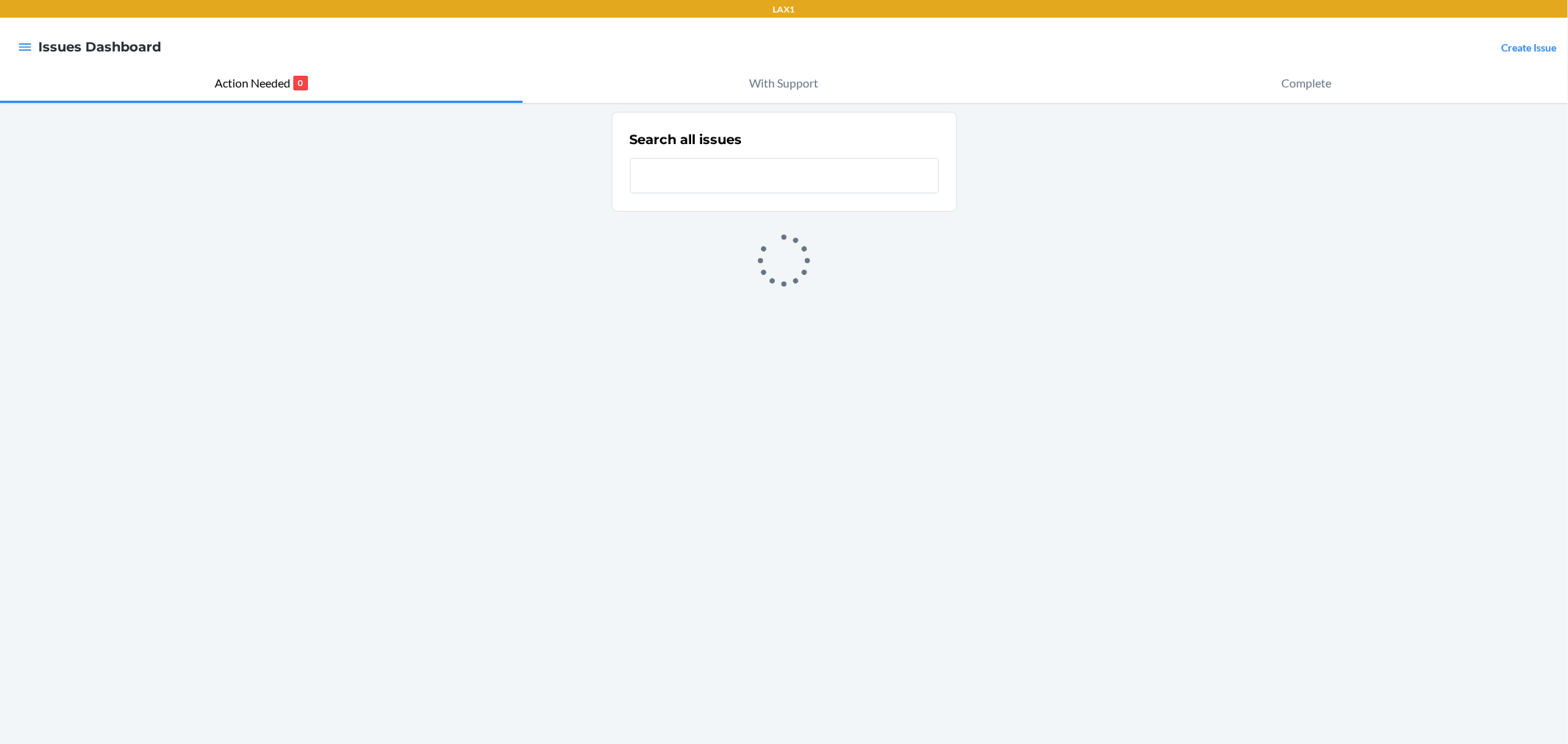
click at [698, 173] on input "text" at bounding box center [784, 175] width 308 height 35
type input "nbl"
click at [28, 45] on icon "button" at bounding box center [24, 47] width 15 height 15
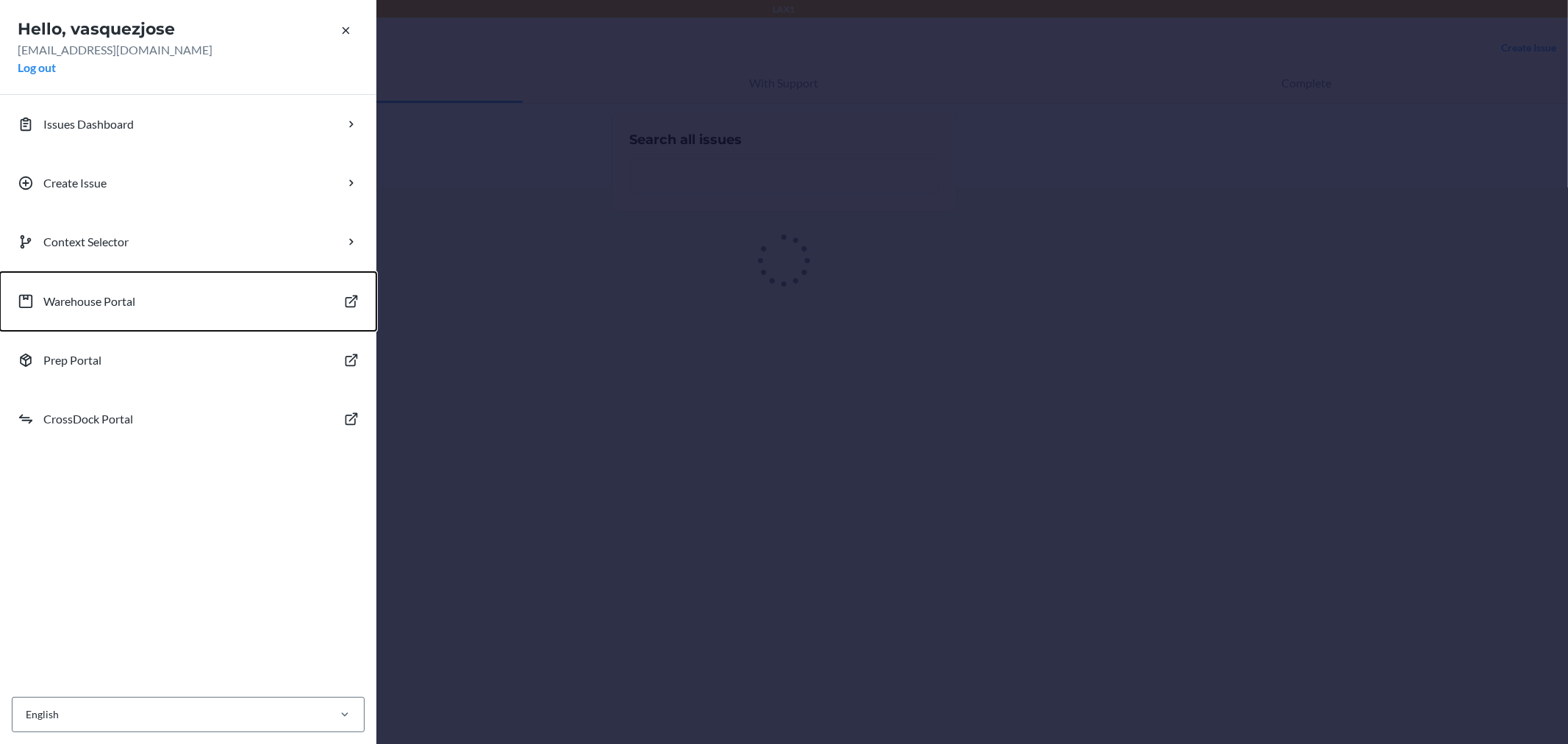
click at [103, 306] on p "Warehouse Portal" at bounding box center [89, 301] width 92 height 17
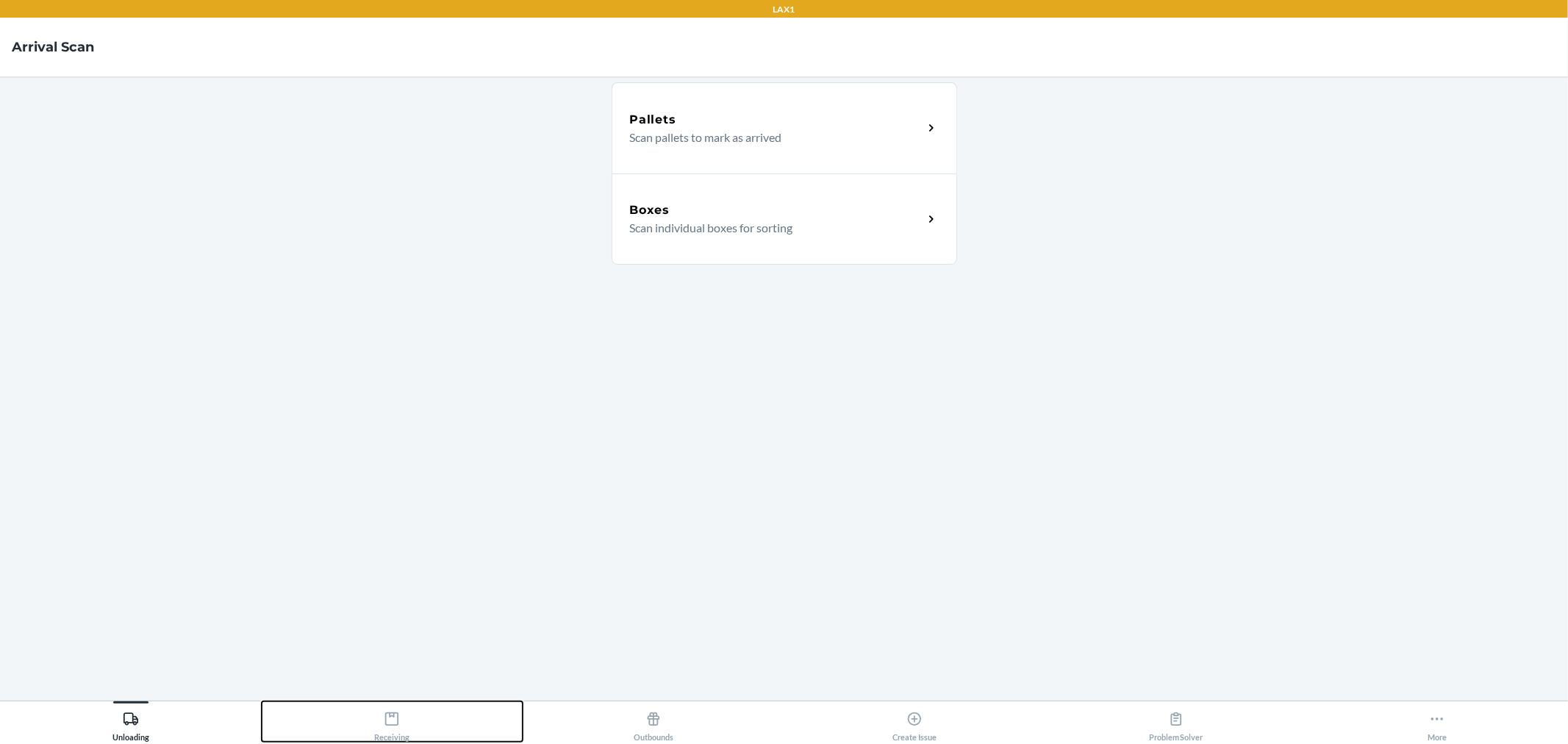
click at [375, 721] on div "Receiving" at bounding box center [392, 723] width 35 height 37
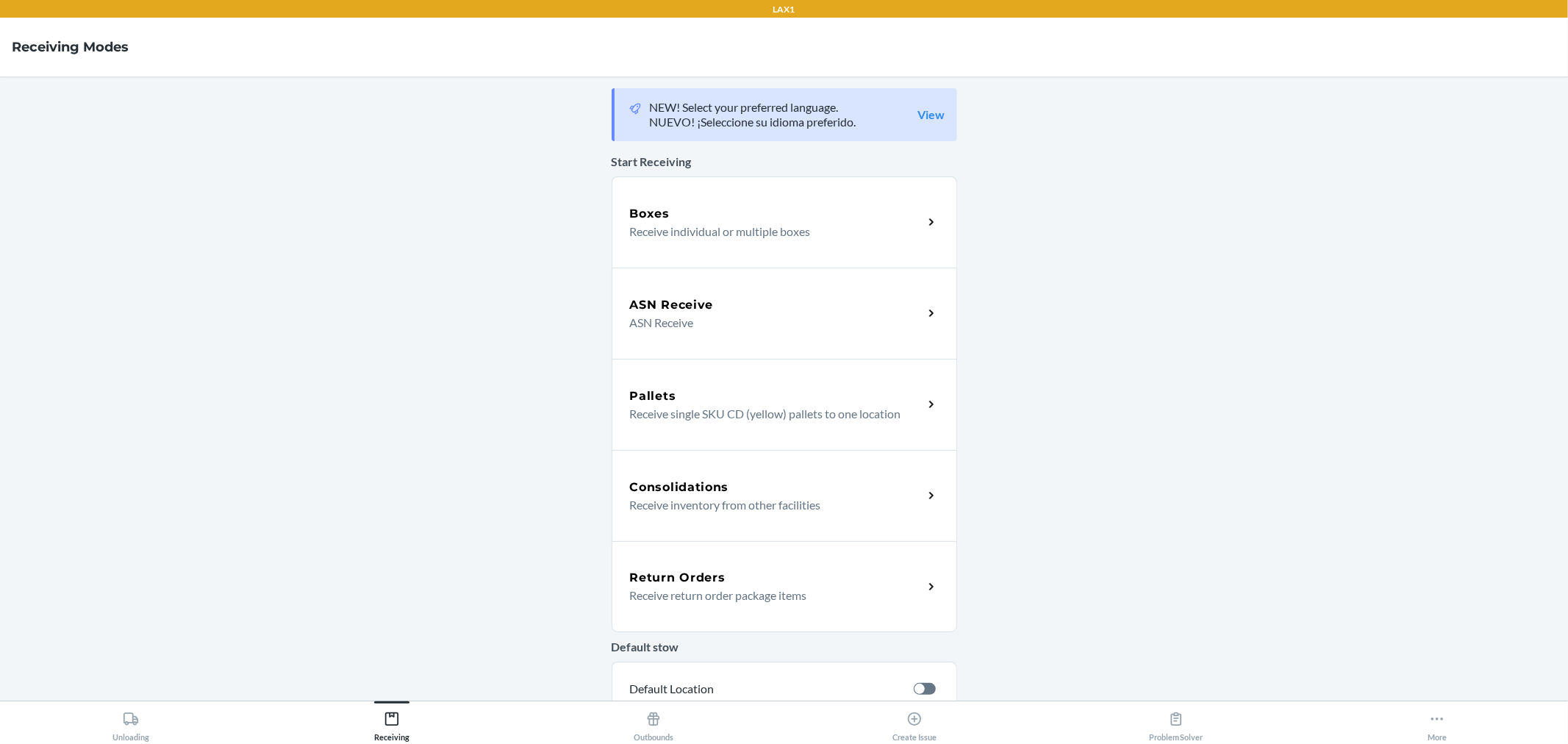
click at [735, 231] on p "Receive individual or multiple boxes" at bounding box center [771, 232] width 282 height 17
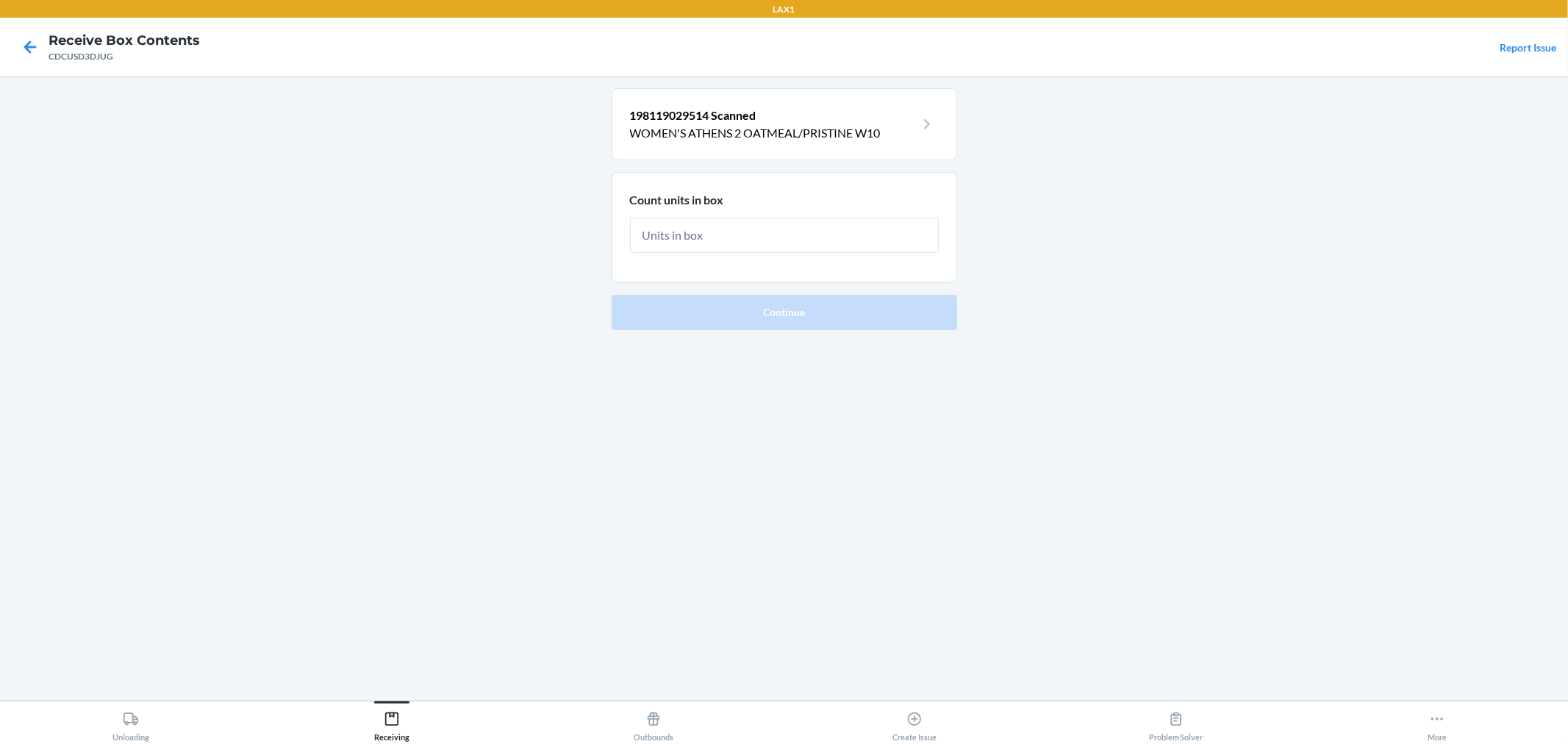
click at [838, 126] on p "WOMEN'S ATHENS 2 OATMEAL/PRISTINE W10" at bounding box center [772, 133] width 285 height 17
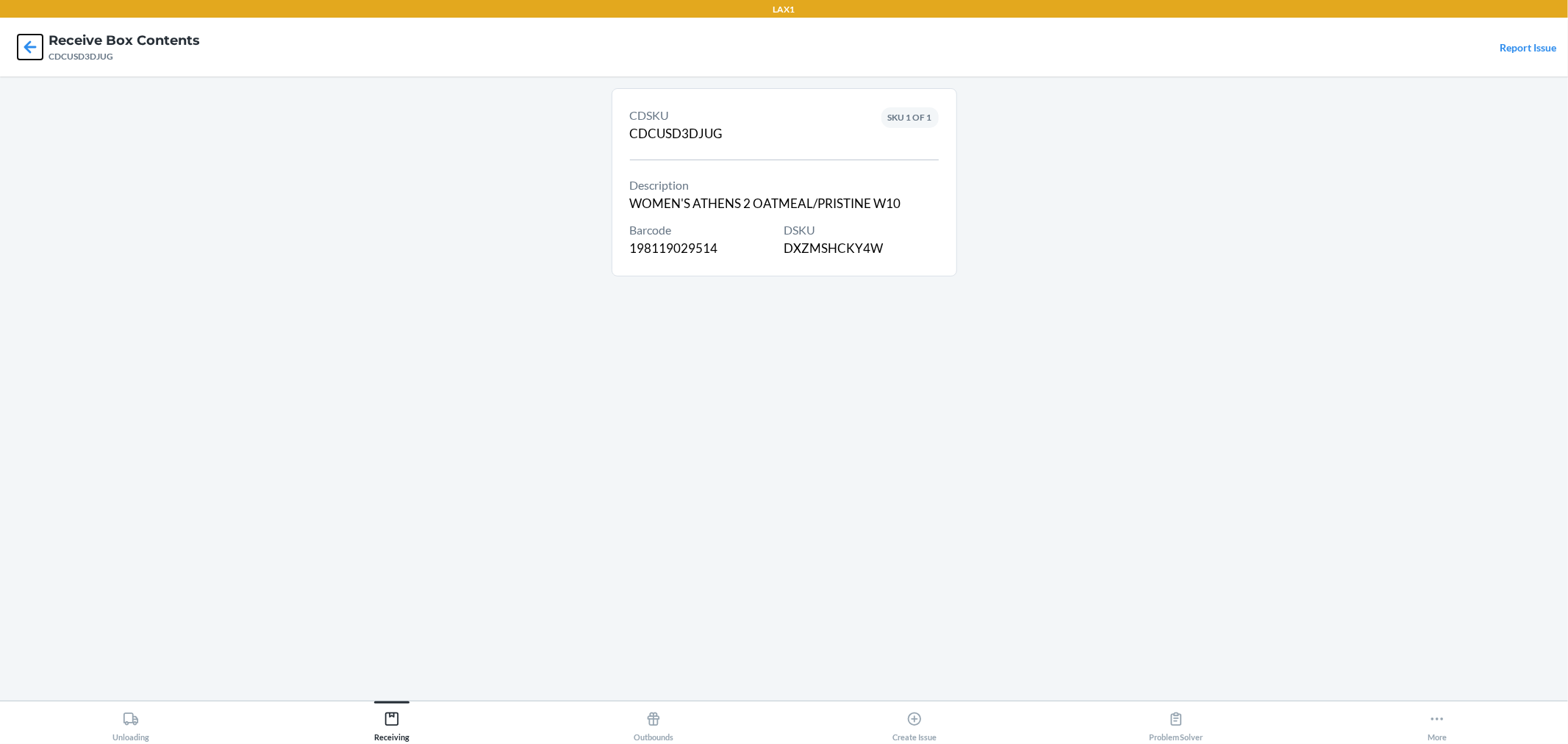
click at [17, 46] on icon at bounding box center [30, 47] width 25 height 25
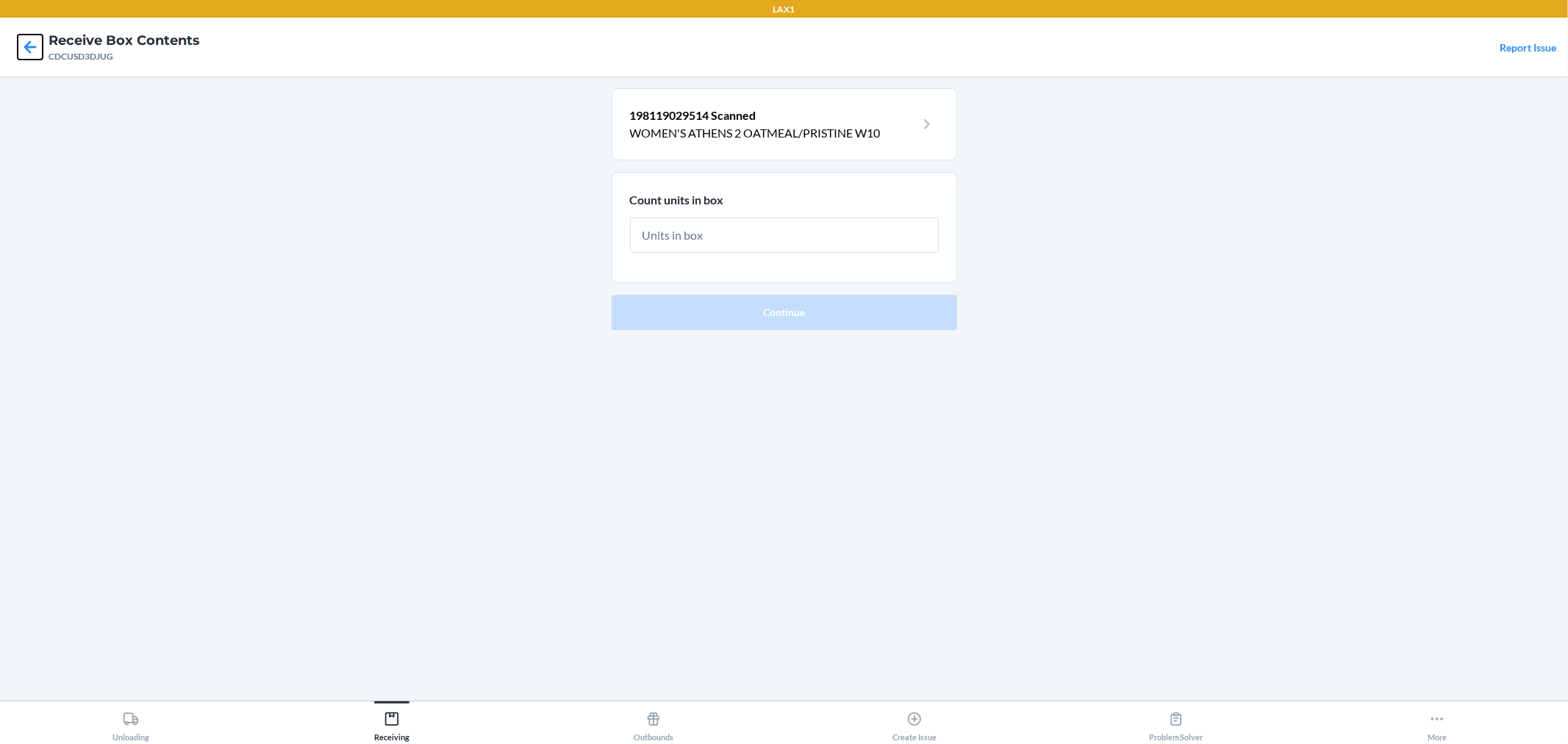
click at [17, 46] on icon at bounding box center [30, 47] width 25 height 25
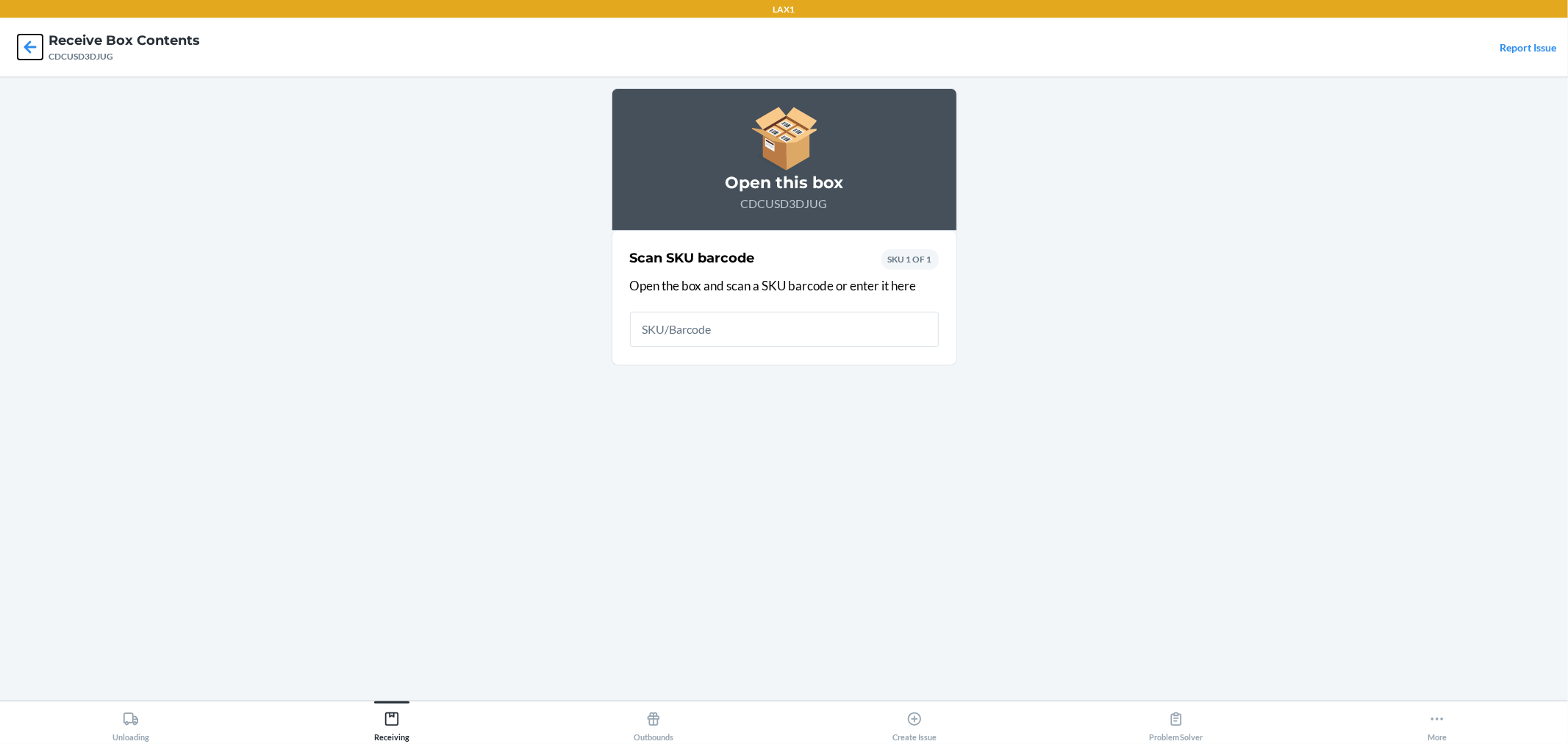
click at [34, 49] on icon at bounding box center [30, 47] width 25 height 25
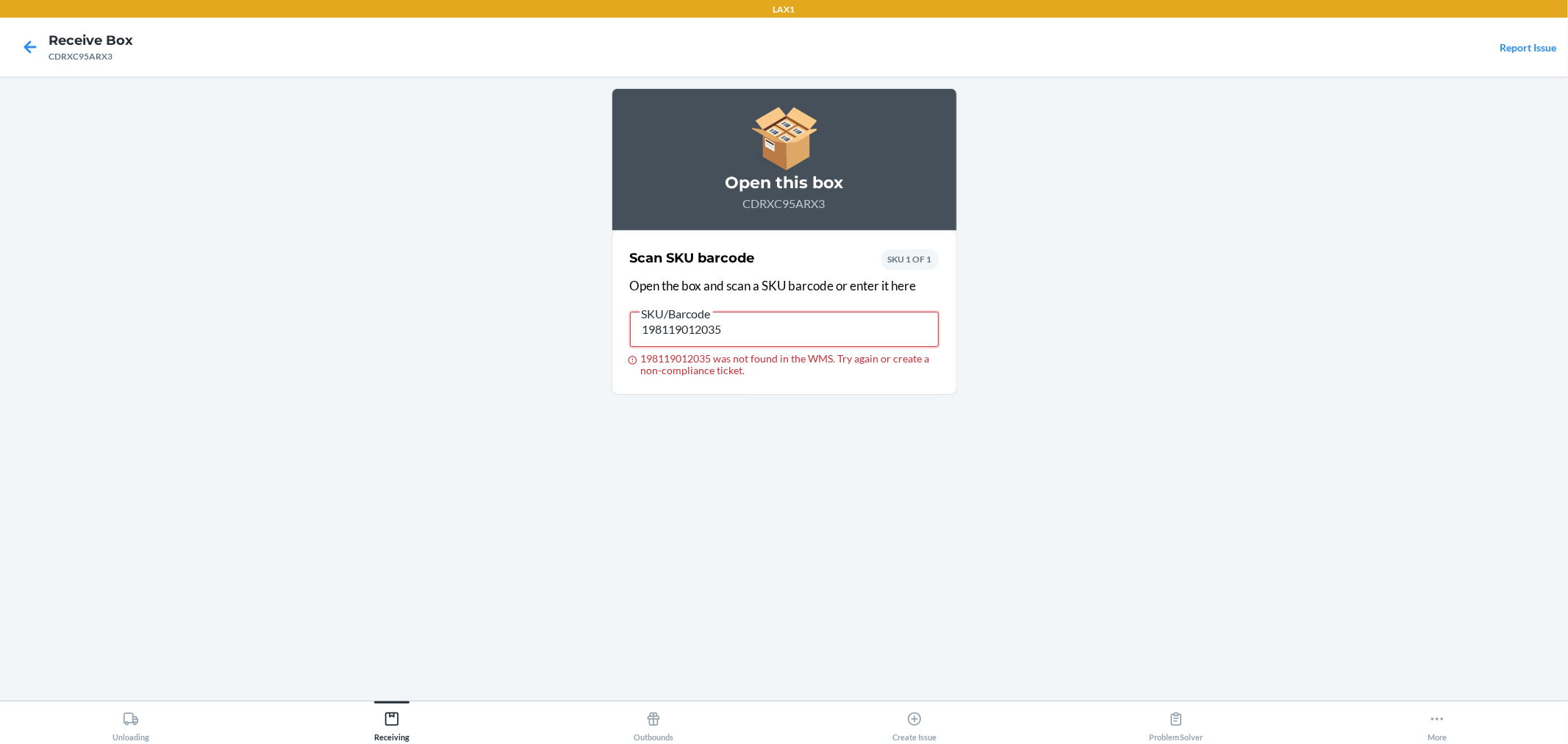
click at [785, 326] on input "198119012035" at bounding box center [784, 329] width 308 height 35
type input "198119029514"
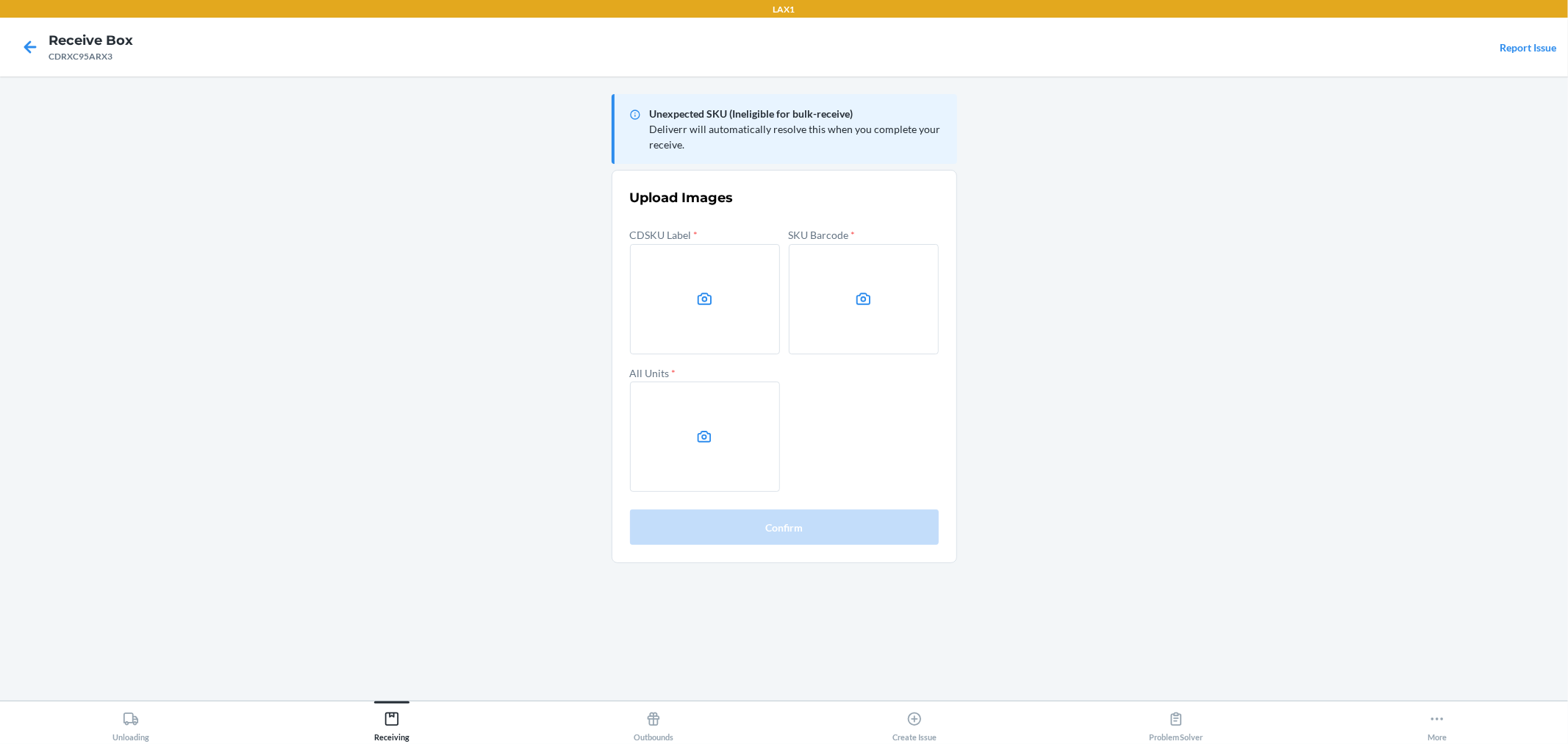
click at [38, 46] on div at bounding box center [30, 47] width 37 height 37
click at [35, 49] on icon at bounding box center [30, 47] width 25 height 25
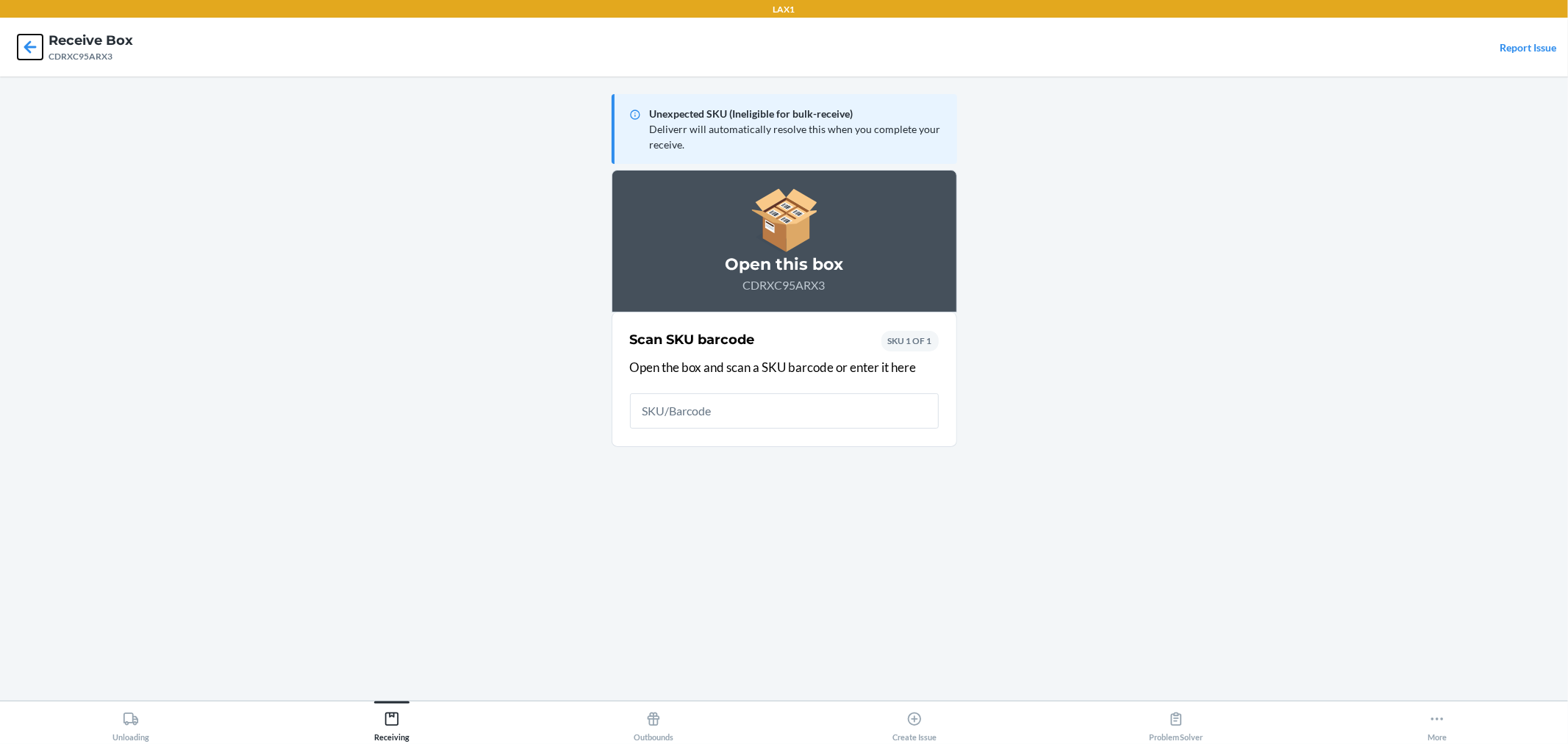
click at [35, 49] on icon at bounding box center [30, 47] width 25 height 25
